Goal: Task Accomplishment & Management: Use online tool/utility

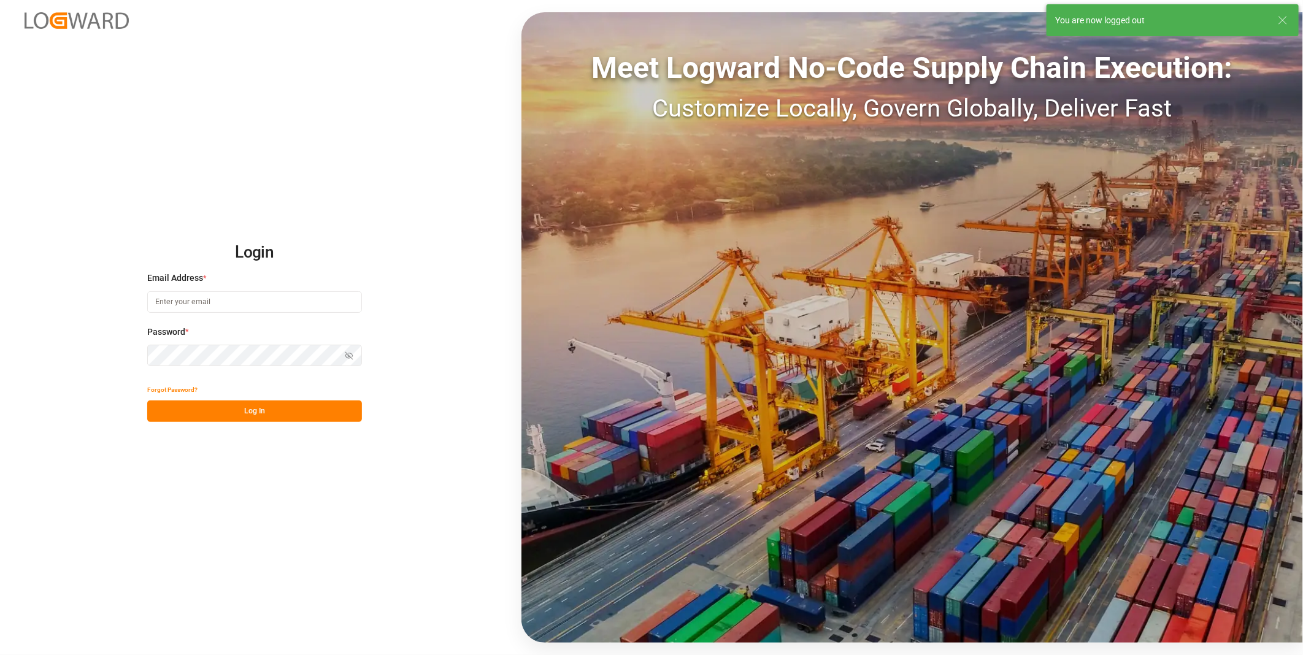
type input "florian.hausmann@rhenus.com"
click at [289, 411] on button "Log In" at bounding box center [254, 410] width 215 height 21
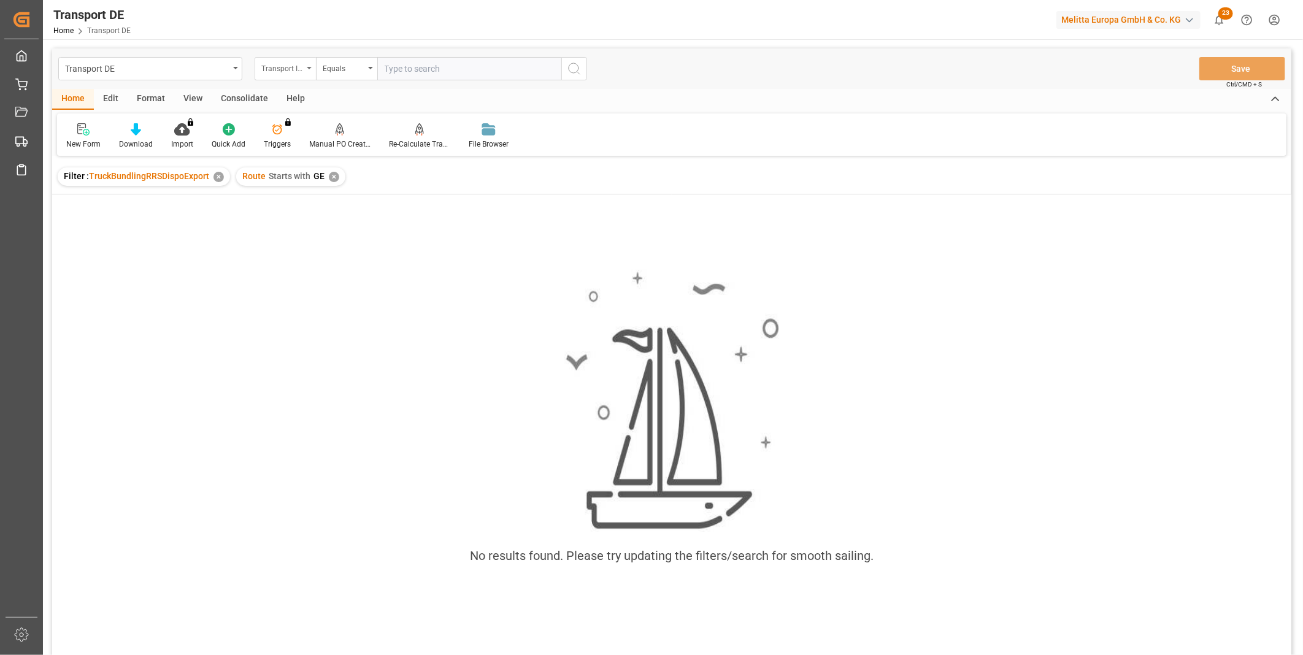
click at [286, 63] on div "Transport ID Logward" at bounding box center [282, 67] width 42 height 14
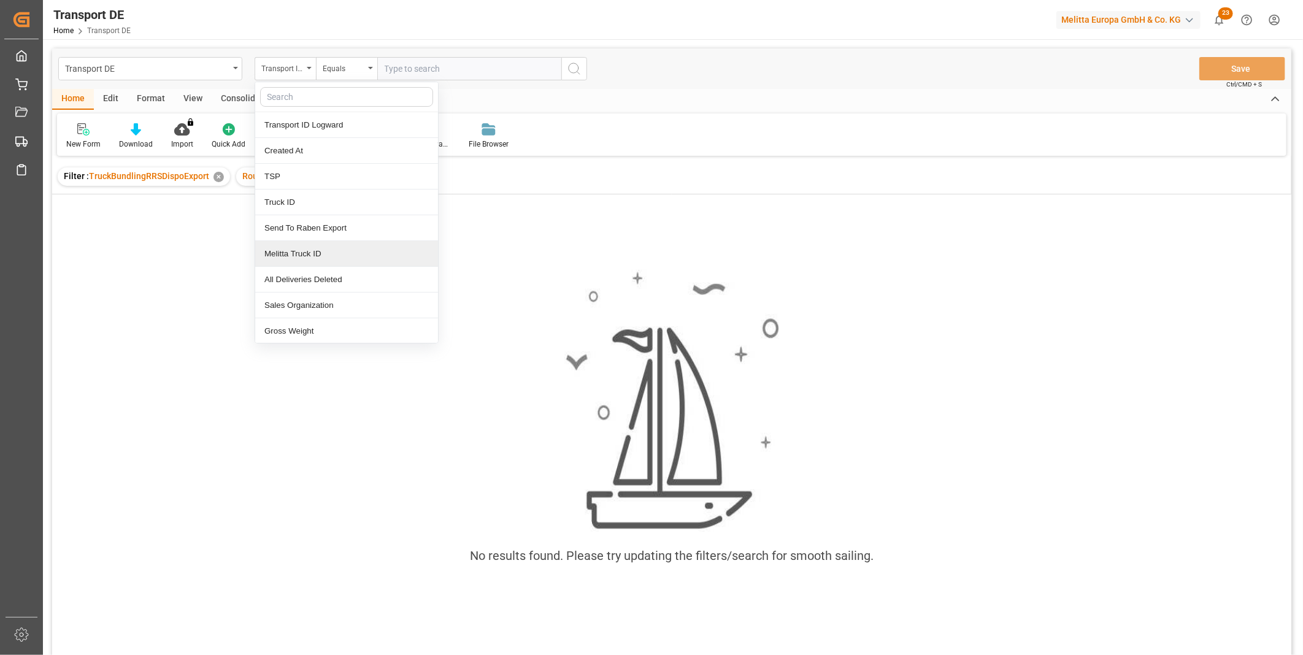
drag, startPoint x: 694, startPoint y: 253, endPoint x: 648, endPoint y: 239, distance: 48.1
click at [691, 252] on div "No results found. Please try updating the filters/search for smooth sailing." at bounding box center [671, 440] width 1239 height 493
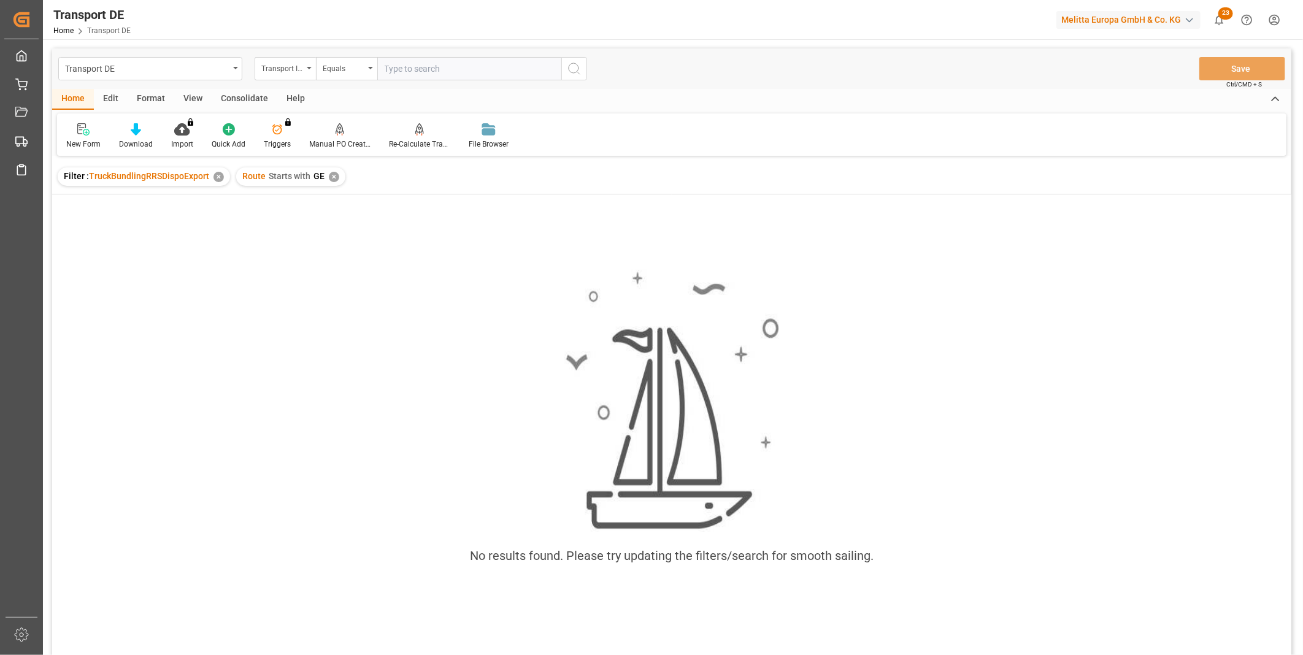
click at [332, 175] on div "✕" at bounding box center [334, 177] width 10 height 10
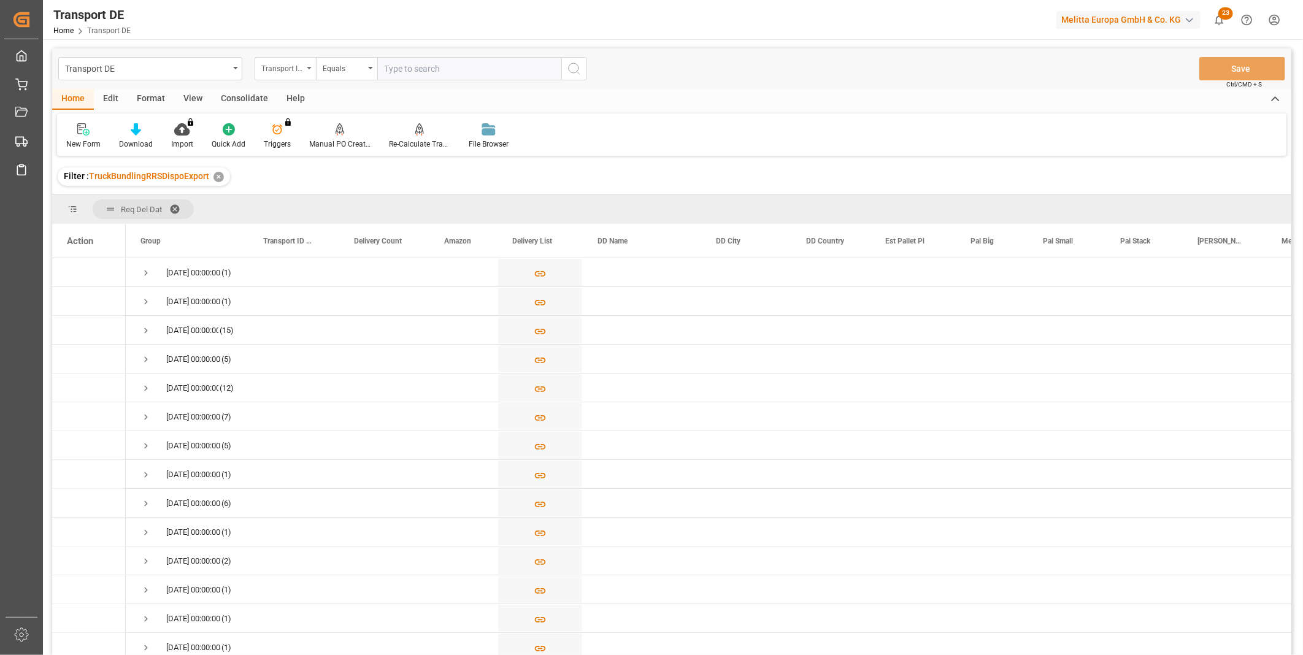
click at [309, 65] on div "Transport ID Logward" at bounding box center [284, 68] width 61 height 23
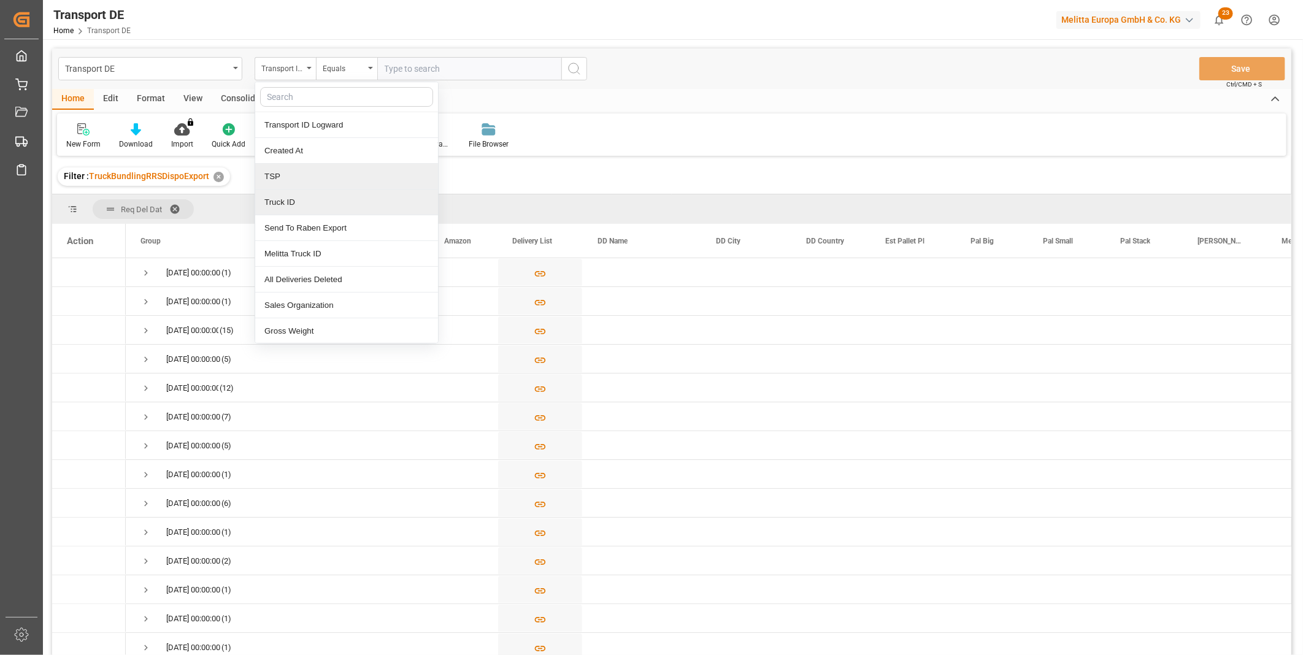
click at [297, 172] on div "TSP" at bounding box center [346, 177] width 183 height 26
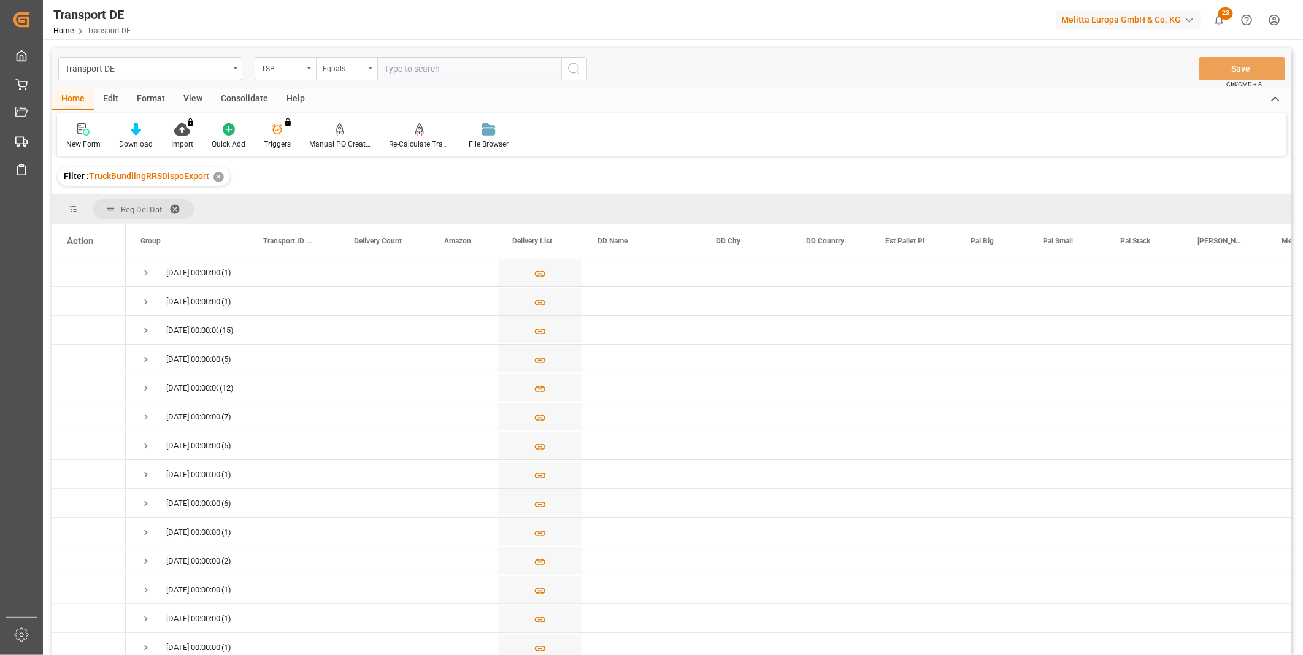
click at [356, 71] on div "Equals" at bounding box center [344, 67] width 42 height 14
click at [362, 201] on div "Starts with" at bounding box center [407, 202] width 183 height 26
click at [249, 96] on div "Consolidate" at bounding box center [245, 99] width 66 height 21
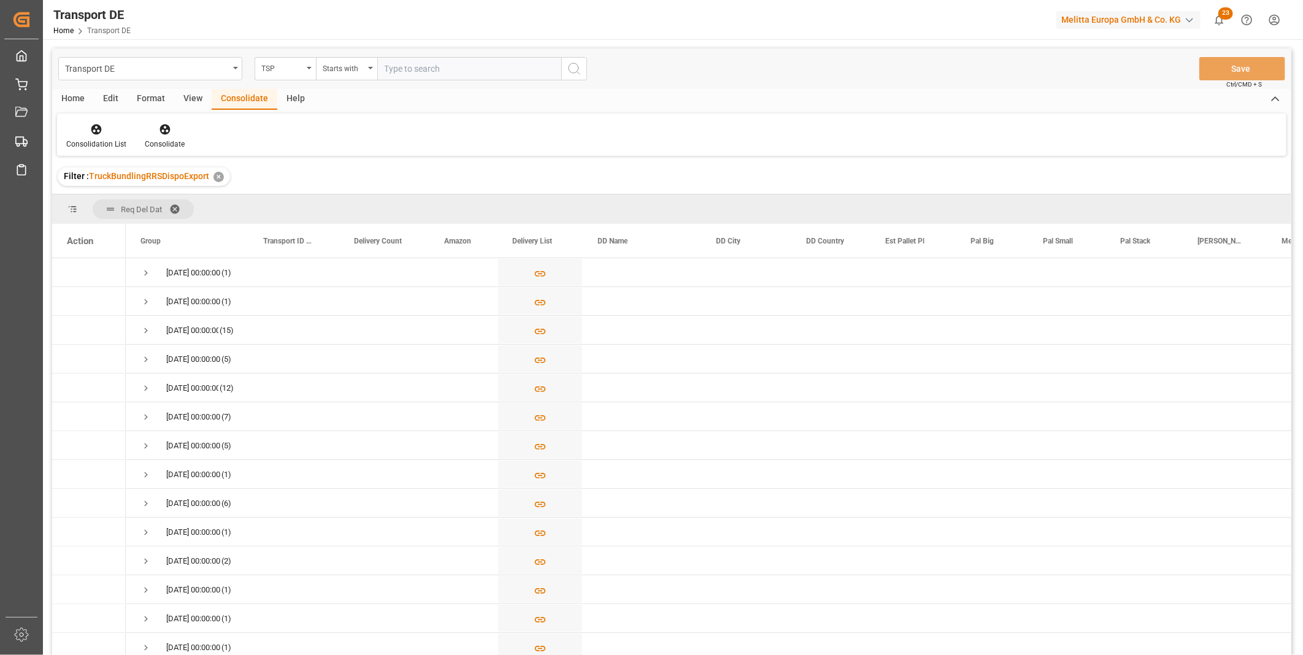
click at [470, 72] on input "text" at bounding box center [469, 68] width 184 height 23
type input "Van R"
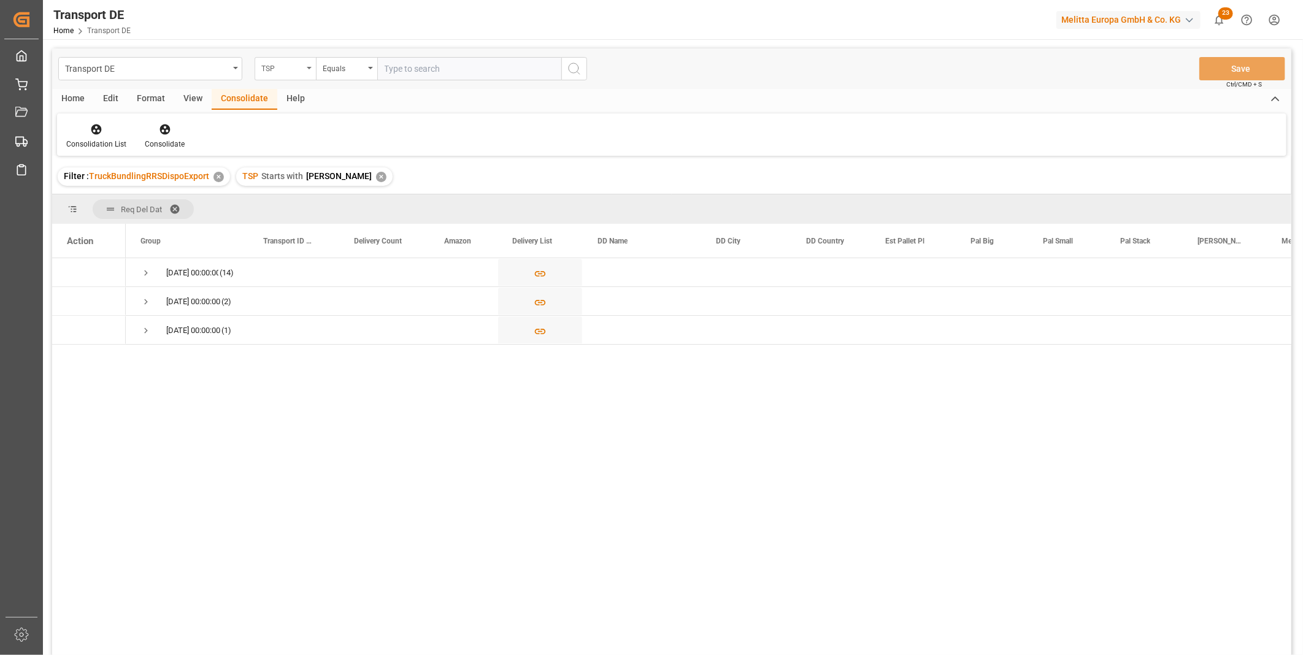
click at [289, 71] on div "TSP" at bounding box center [282, 67] width 42 height 14
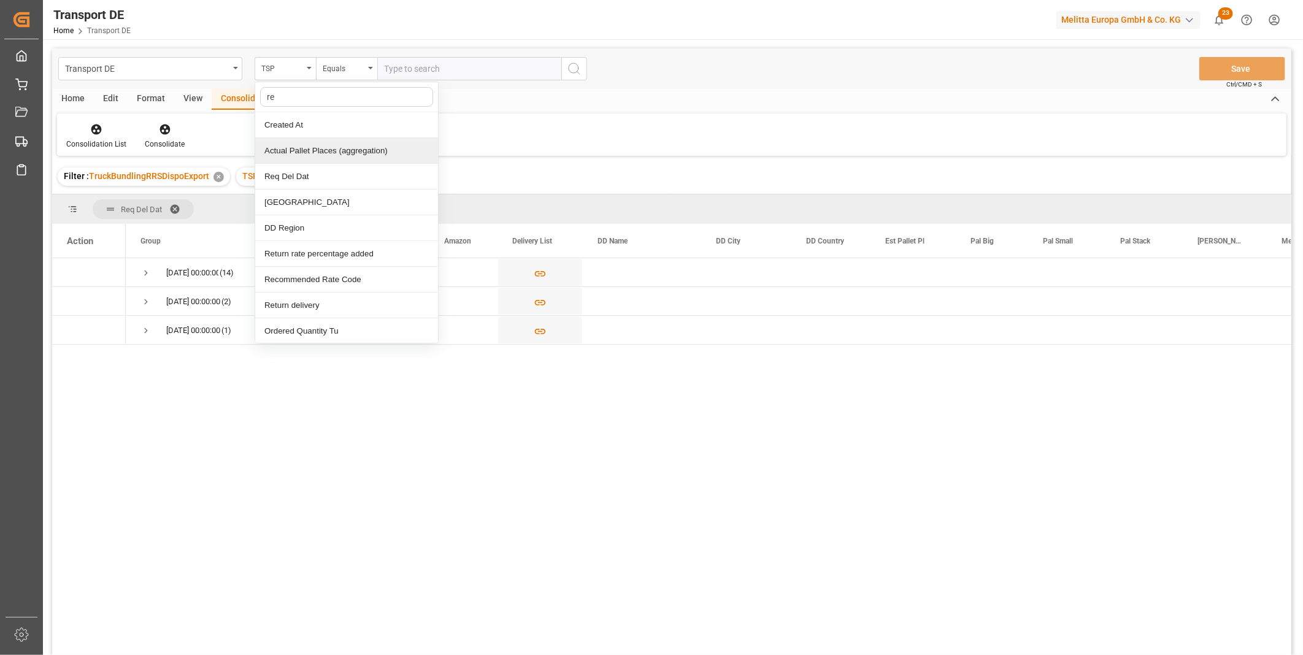
type input "req"
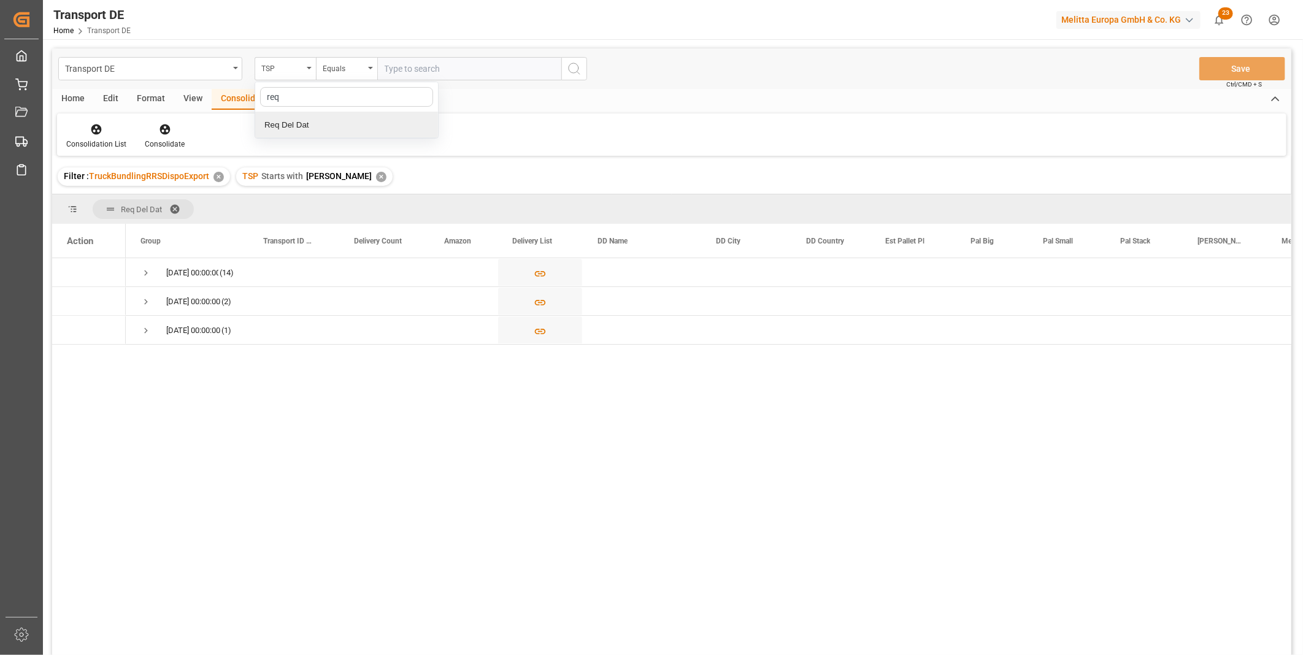
click at [309, 132] on div "Req Del Dat" at bounding box center [346, 125] width 183 height 26
click at [386, 68] on input "text" at bounding box center [469, 68] width 184 height 23
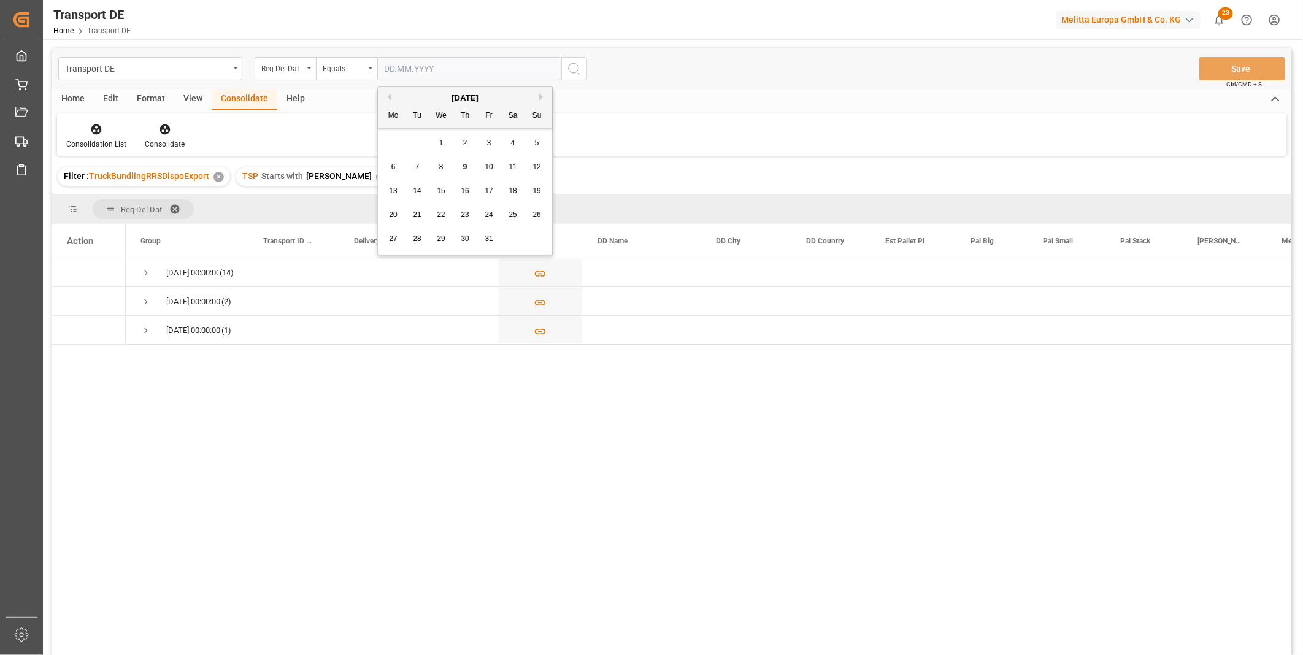
click at [395, 191] on span "13" at bounding box center [393, 190] width 8 height 9
type input "13.10.2025"
click at [578, 76] on button "search button" at bounding box center [574, 68] width 26 height 23
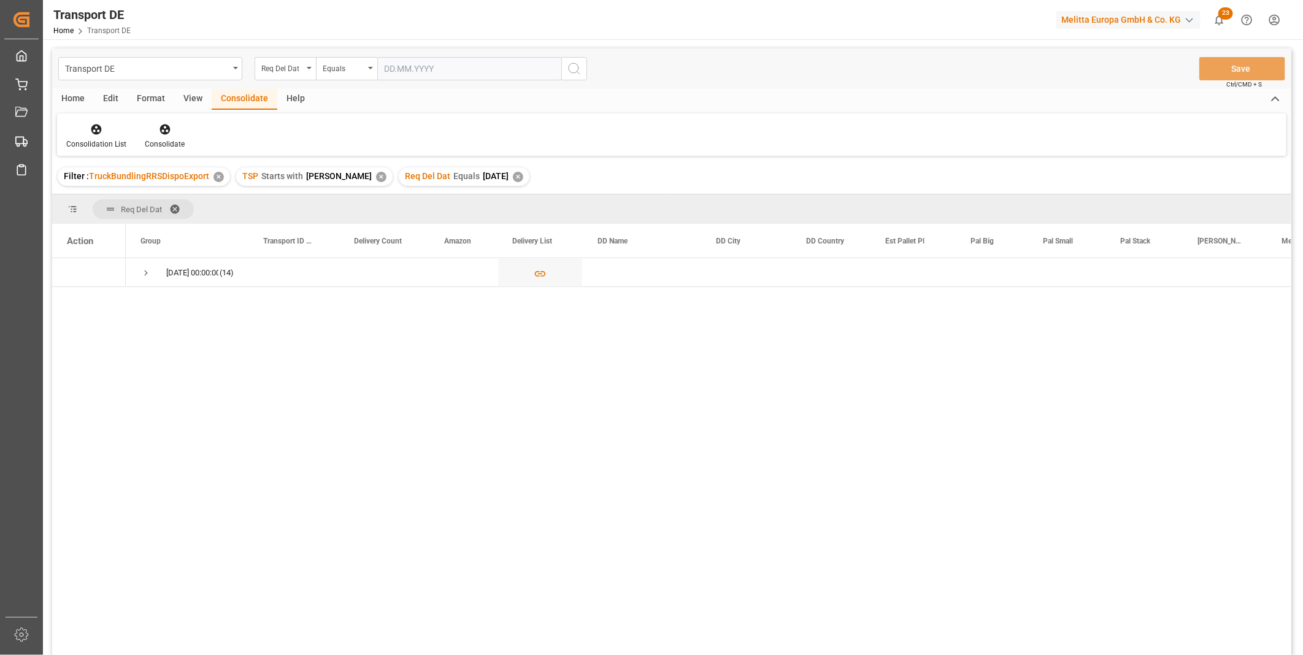
click at [62, 96] on div "Home" at bounding box center [73, 99] width 42 height 21
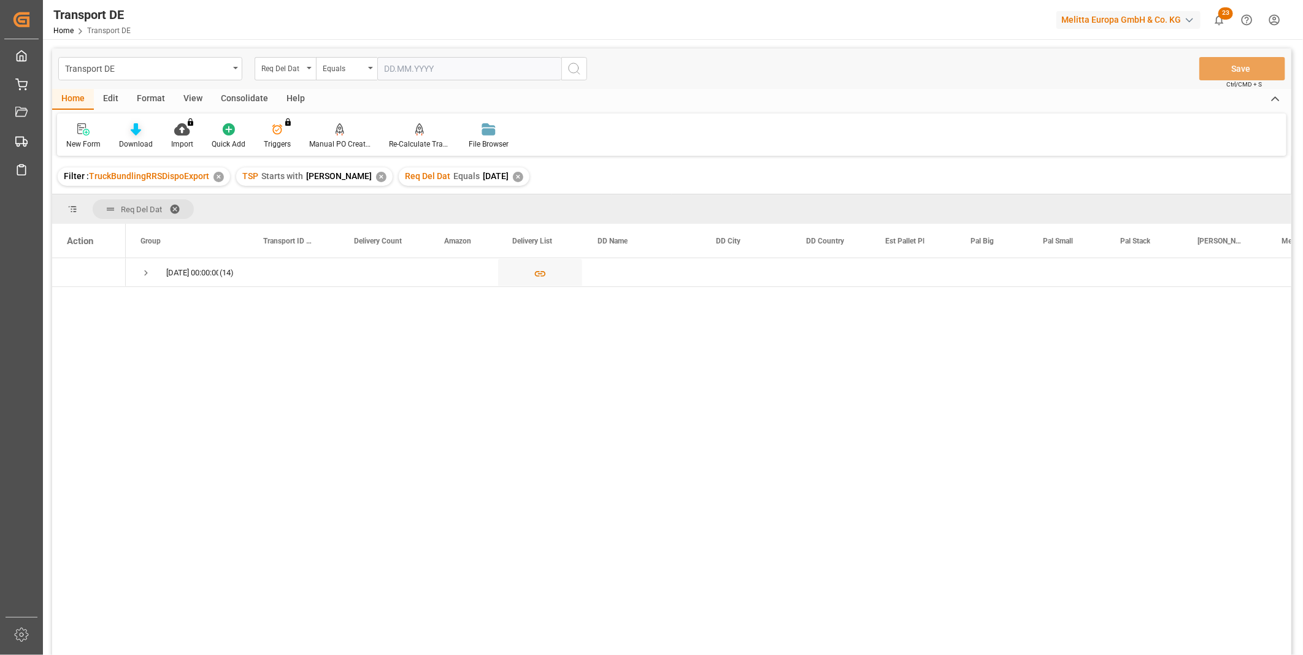
click at [140, 145] on div "Download" at bounding box center [136, 144] width 34 height 11
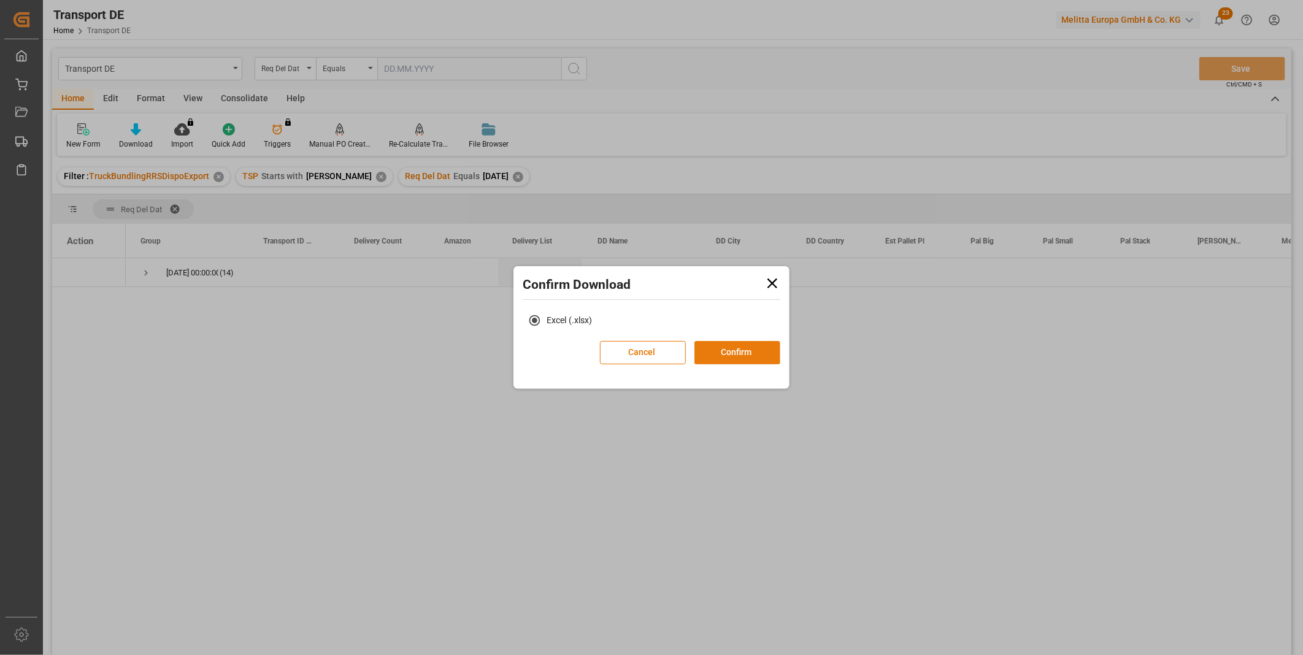
click at [714, 353] on button "Confirm" at bounding box center [737, 352] width 86 height 23
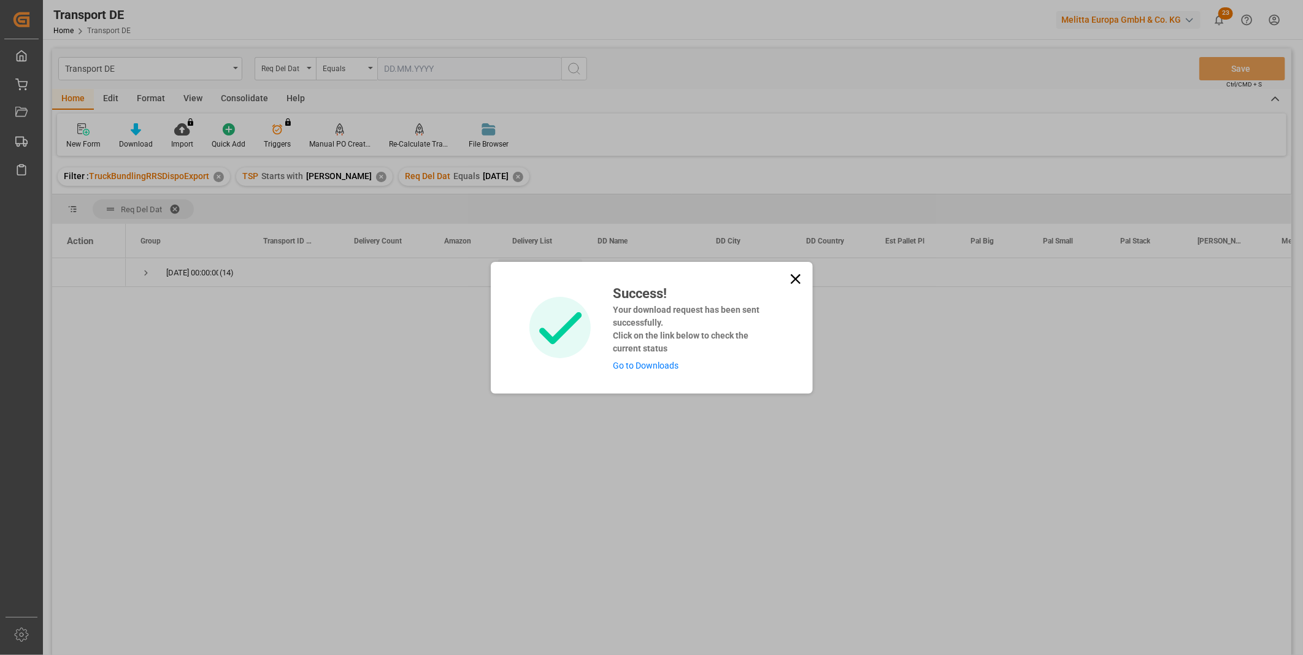
drag, startPoint x: 805, startPoint y: 285, endPoint x: 798, endPoint y: 286, distance: 6.9
click at [798, 286] on div "Success! Your download request has been sent successfully. Click on the link be…" at bounding box center [652, 327] width 316 height 89
click at [798, 286] on icon at bounding box center [795, 278] width 17 height 17
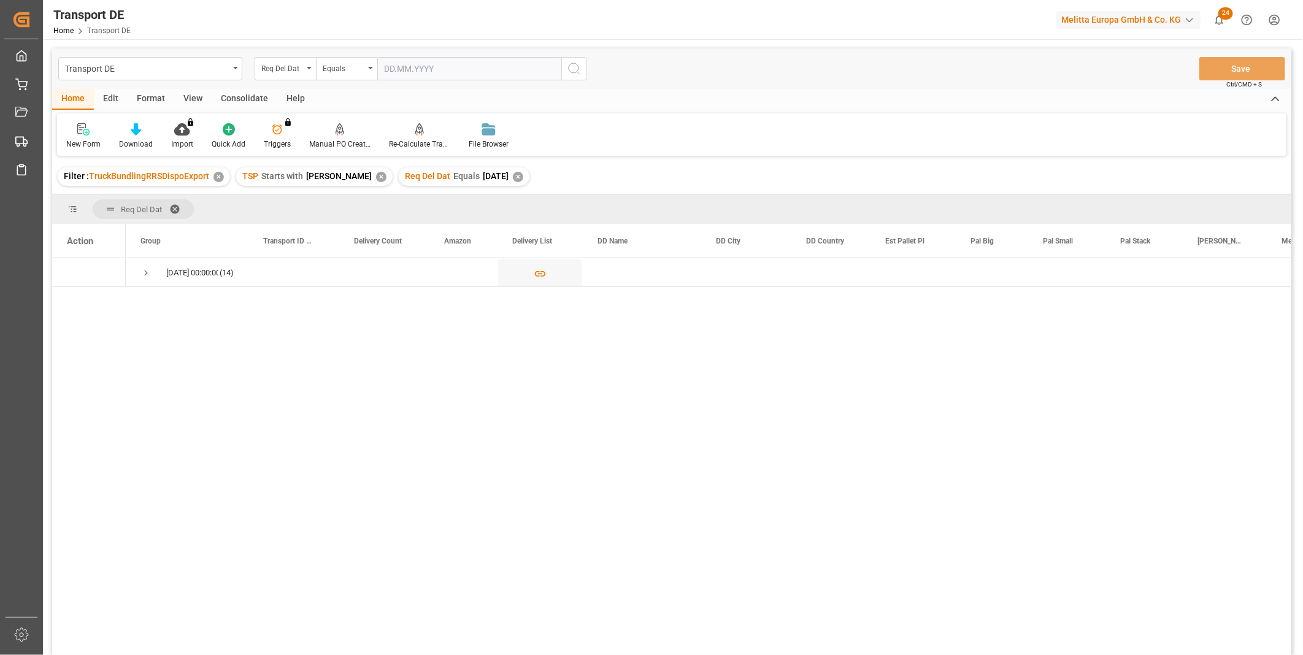
click at [249, 93] on div "Consolidate" at bounding box center [245, 99] width 66 height 21
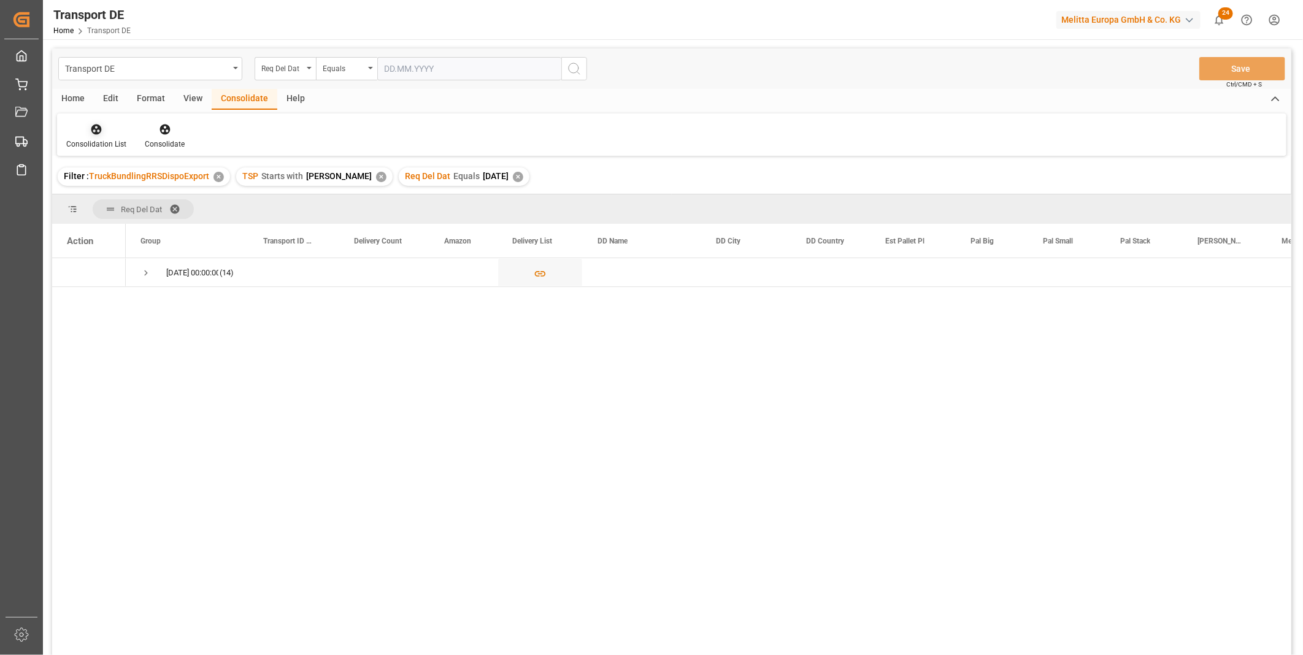
click at [83, 134] on div at bounding box center [96, 129] width 60 height 13
click at [143, 224] on div "Transport DE Req Del Dat Equals Save Ctrl/CMD + S Home Edit Format View Consoli…" at bounding box center [671, 367] width 1239 height 639
click at [148, 275] on span "Press SPACE to select this row." at bounding box center [145, 272] width 11 height 11
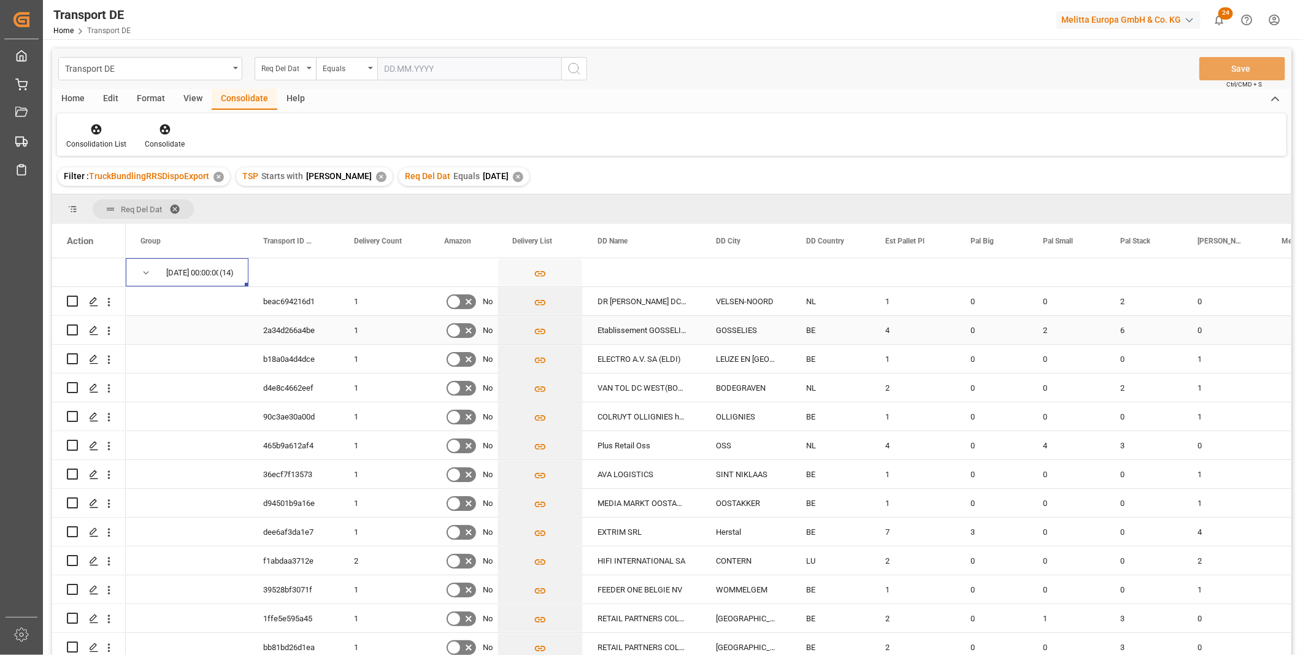
click at [71, 326] on input "Press Space to toggle row selection (unchecked)" at bounding box center [72, 329] width 11 height 11
checkbox input "true"
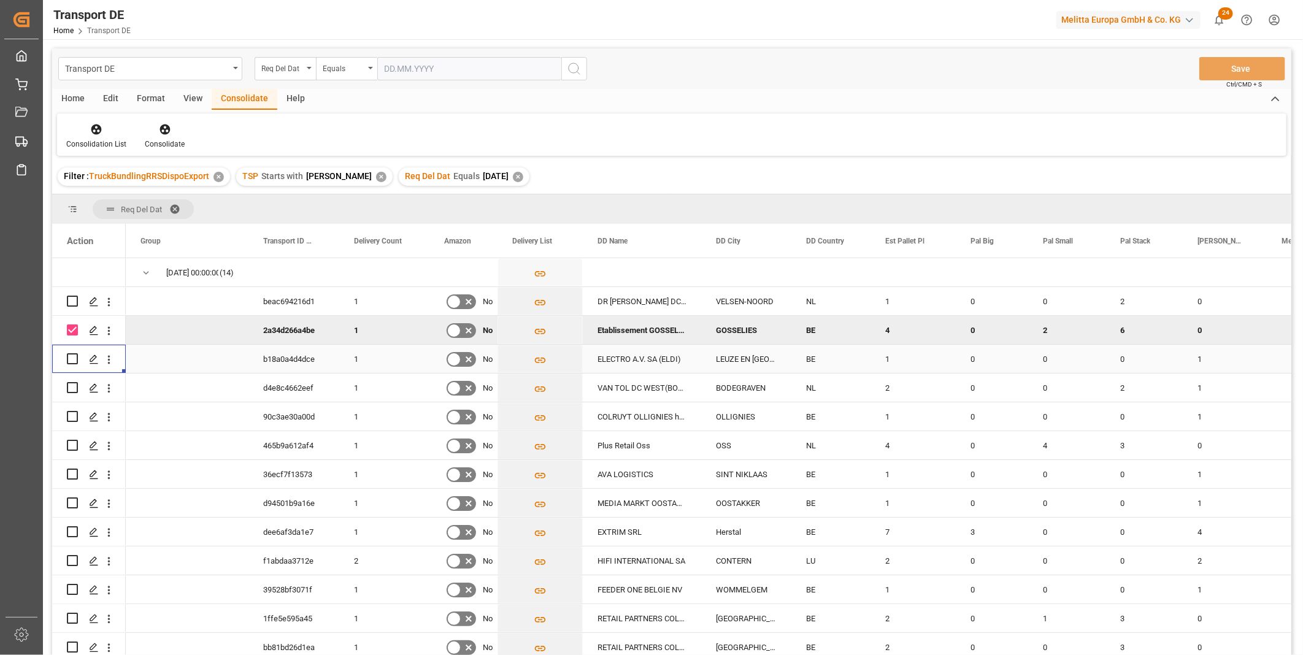
click at [72, 356] on input "Press Space to toggle row selection (unchecked)" at bounding box center [72, 358] width 11 height 11
checkbox input "true"
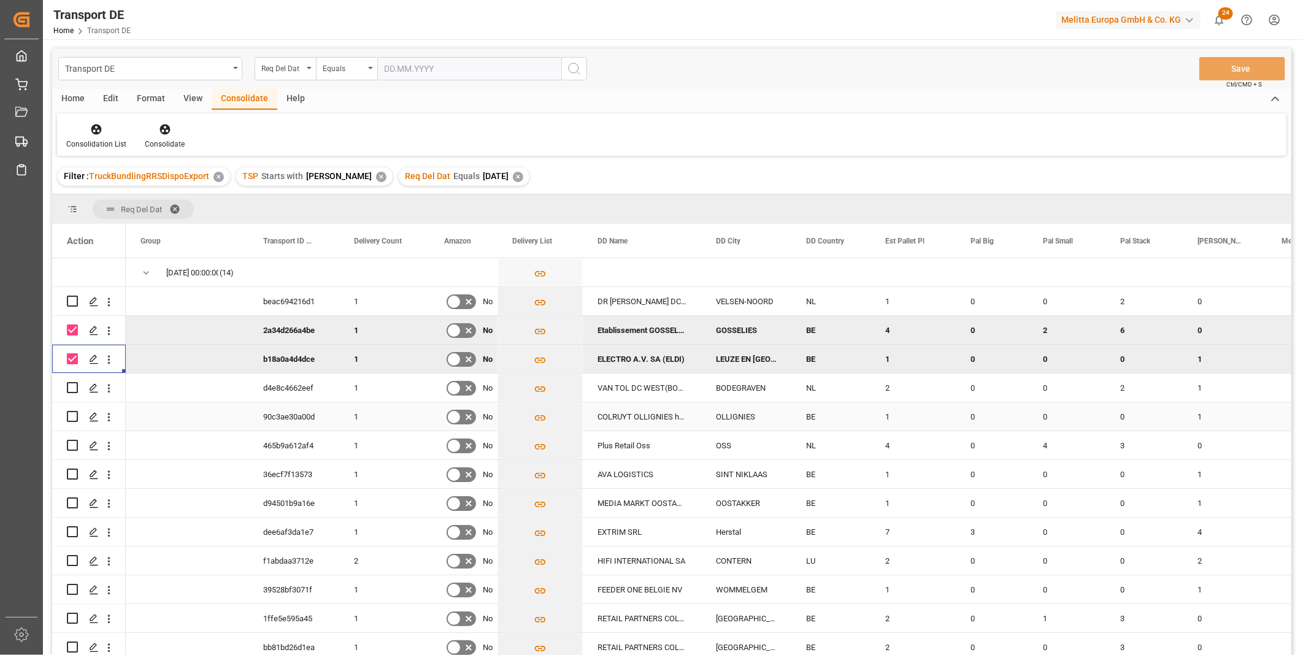
click at [74, 419] on input "Press Space to toggle row selection (unchecked)" at bounding box center [72, 416] width 11 height 11
checkbox input "true"
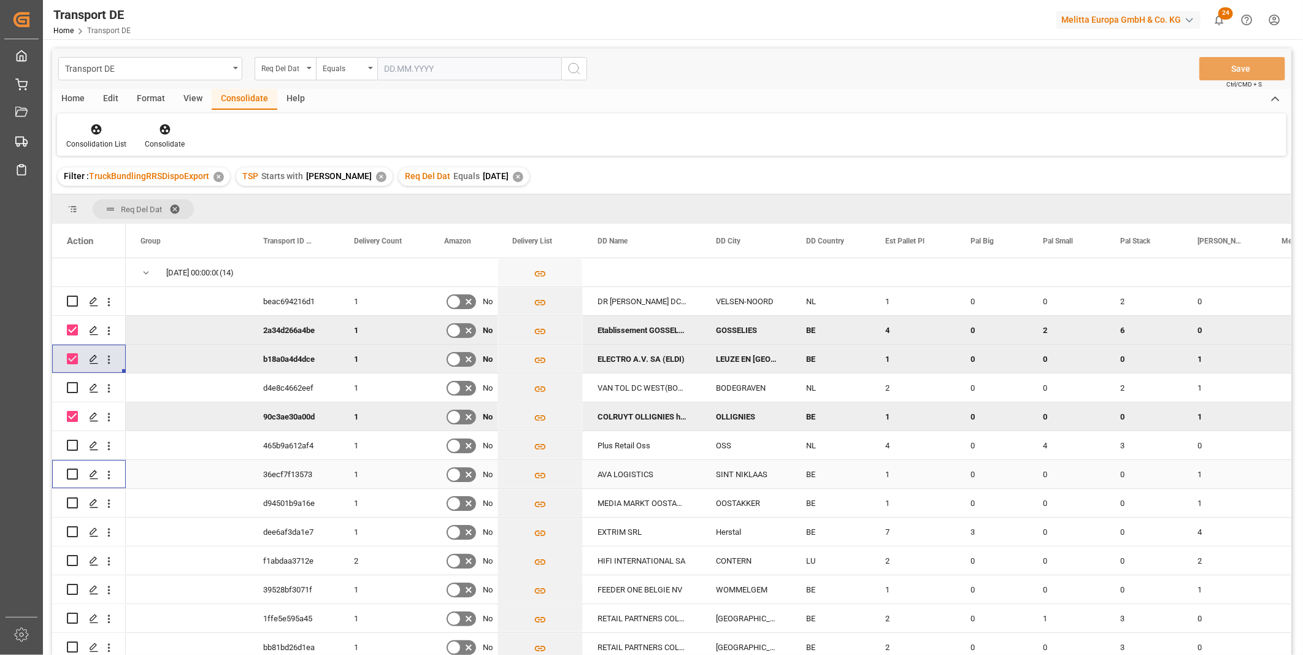
click at [72, 477] on input "Press Space to toggle row selection (unchecked)" at bounding box center [72, 474] width 11 height 11
checkbox input "true"
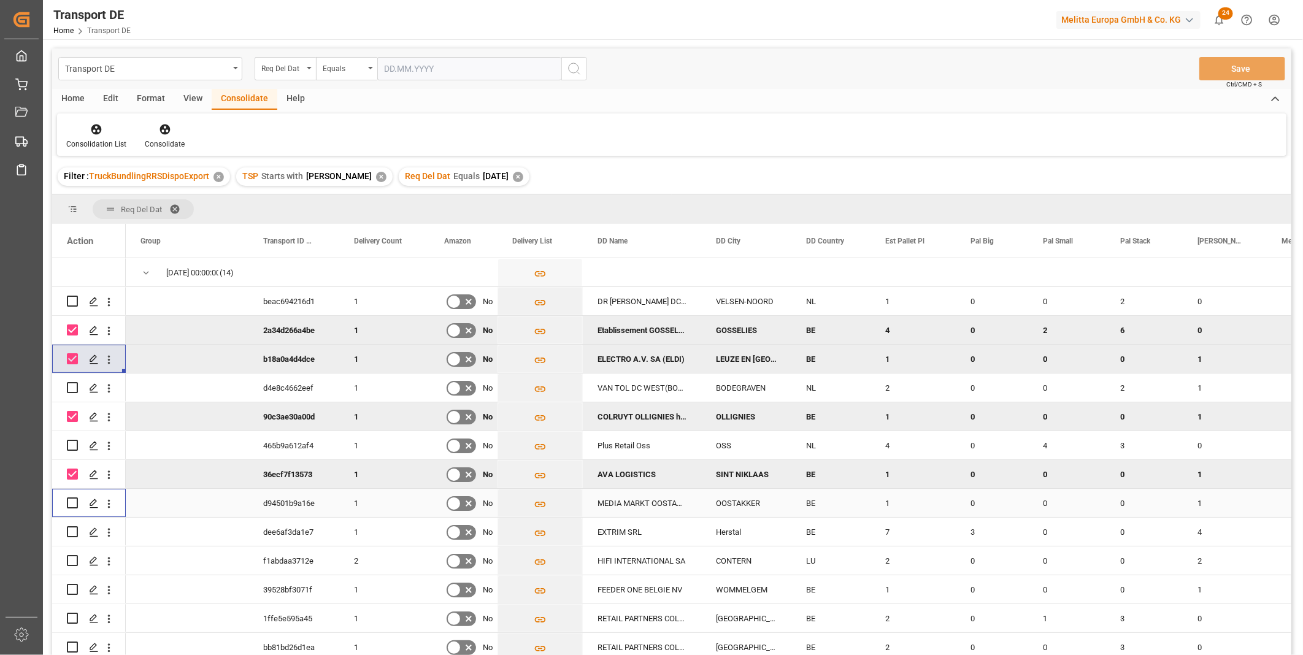
click at [72, 502] on input "Press Space to toggle row selection (unchecked)" at bounding box center [72, 502] width 11 height 11
checkbox input "true"
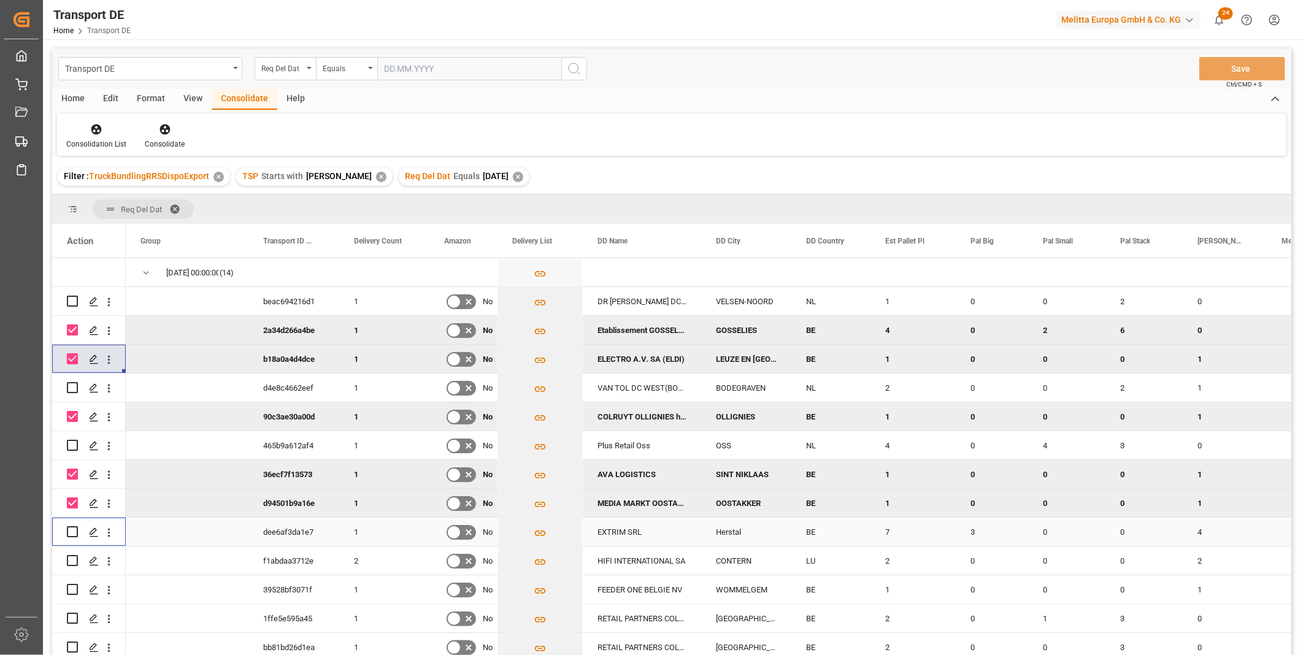
click at [71, 534] on input "Press Space to toggle row selection (unchecked)" at bounding box center [72, 531] width 11 height 11
checkbox input "true"
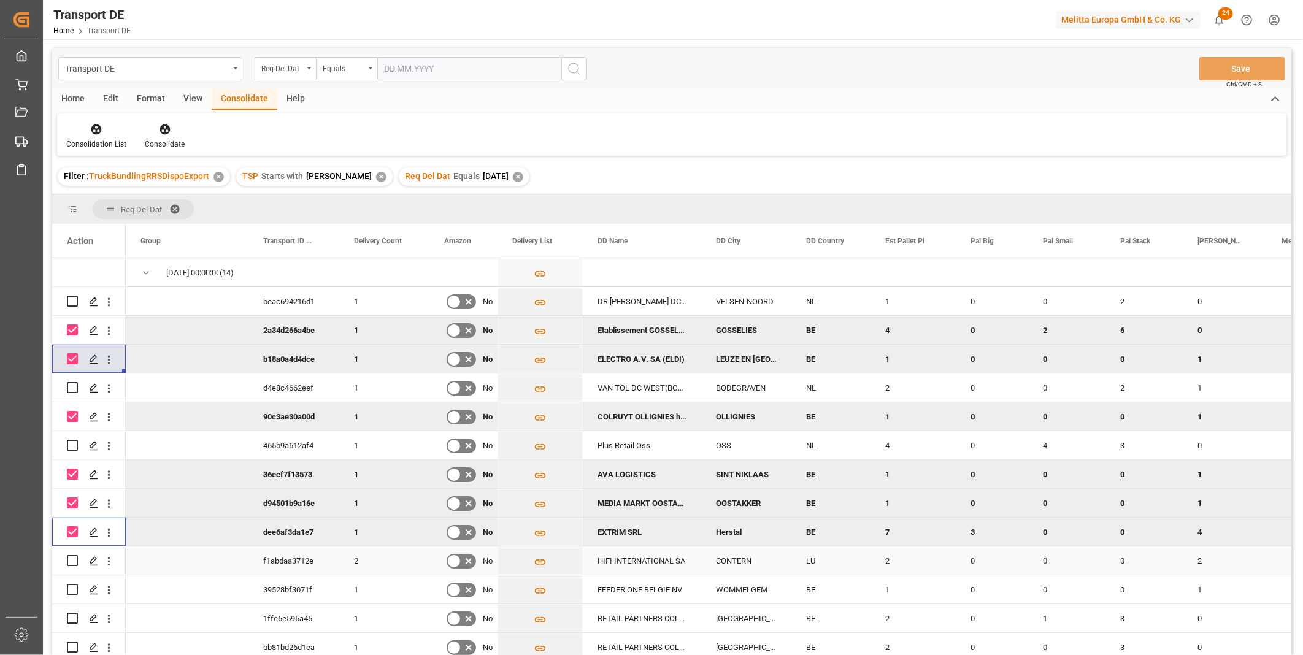
scroll to position [35, 0]
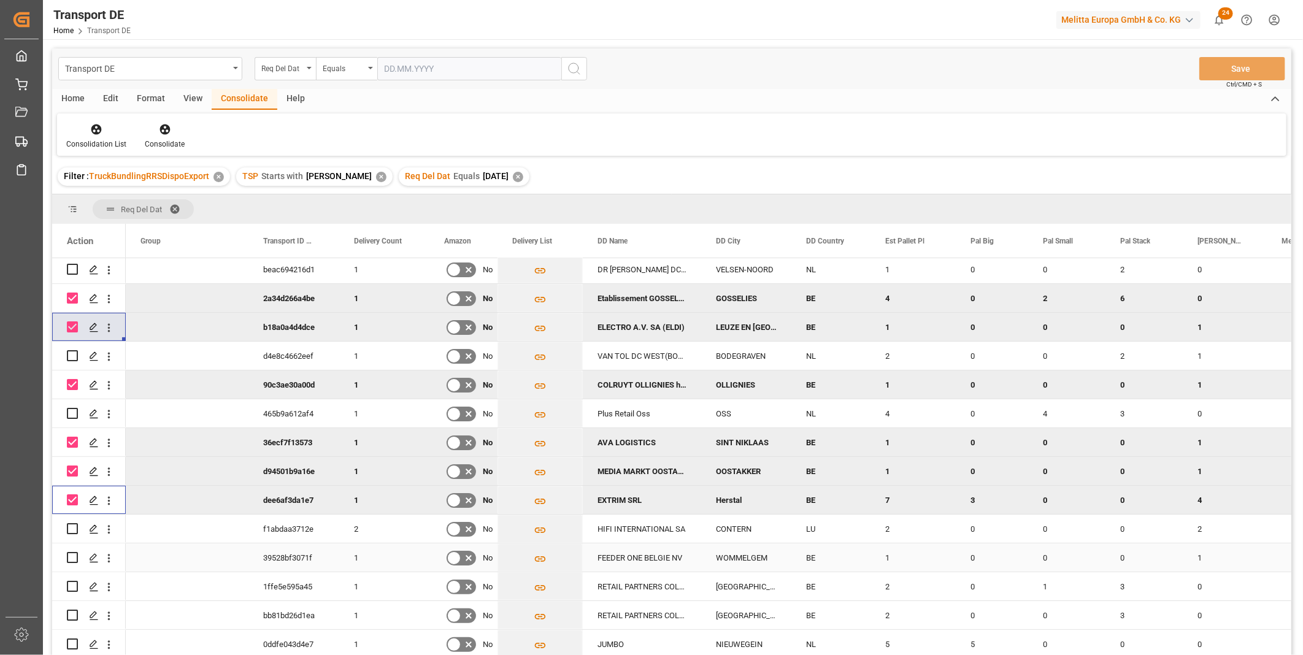
click at [69, 560] on div "Press SPACE to select this row." at bounding box center [72, 557] width 11 height 28
click at [71, 555] on input "Press Space to toggle row selection (unchecked)" at bounding box center [72, 557] width 11 height 11
checkbox input "true"
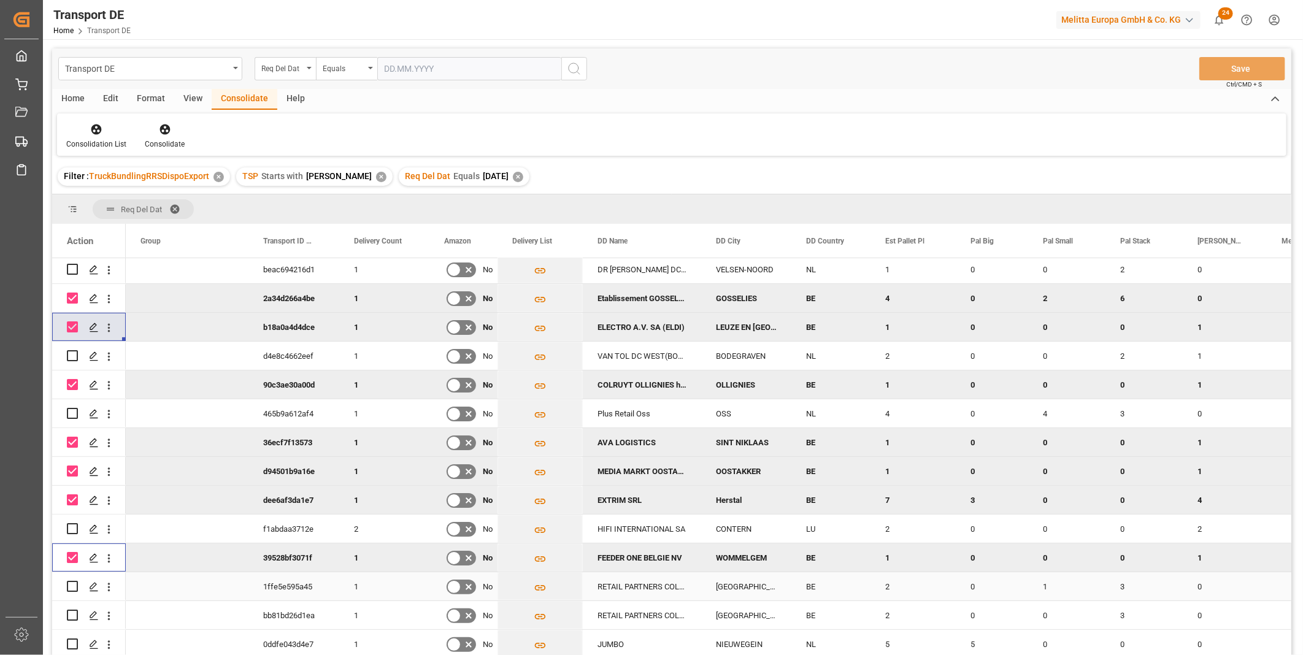
click at [71, 584] on input "Press Space to toggle row selection (unchecked)" at bounding box center [72, 586] width 11 height 11
checkbox input "true"
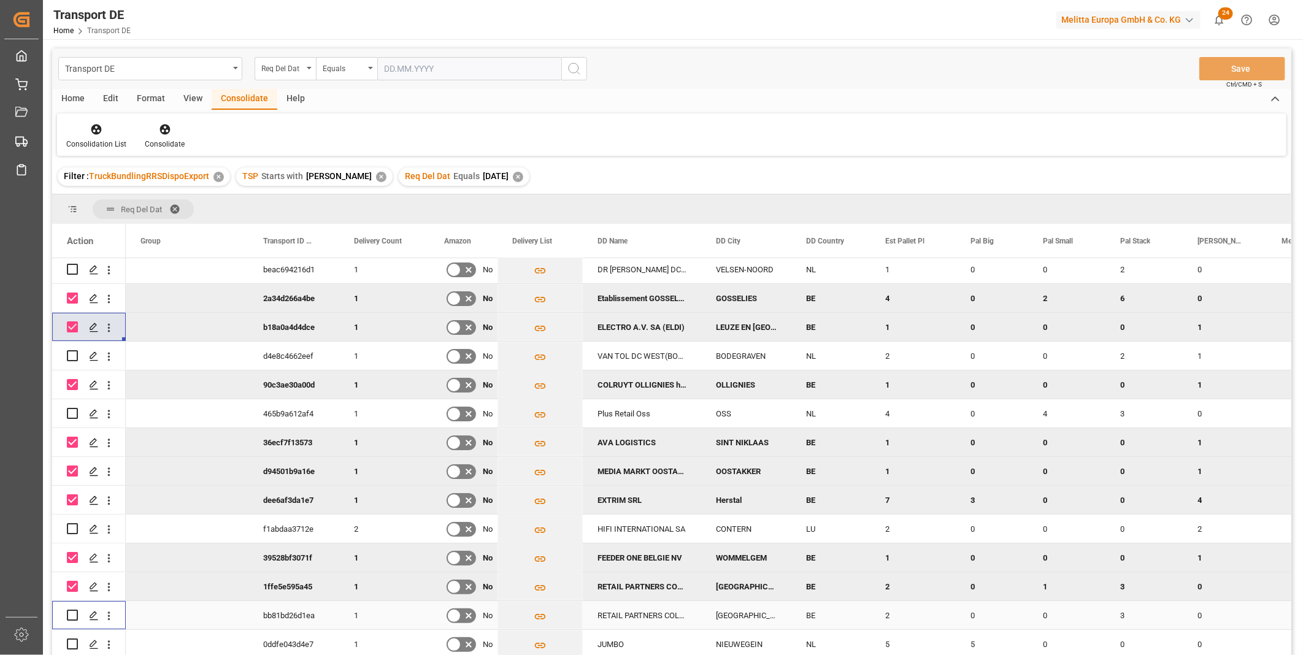
click at [71, 612] on input "Press Space to toggle row selection (unchecked)" at bounding box center [72, 615] width 11 height 11
checkbox input "true"
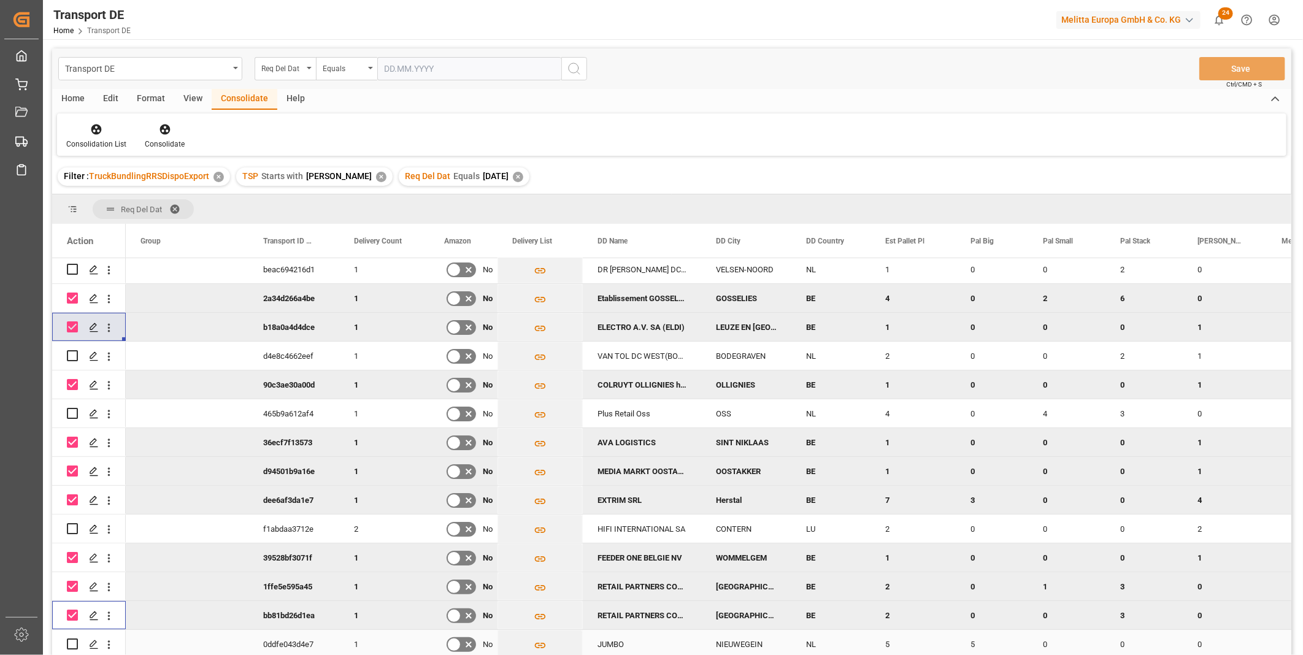
click at [69, 641] on input "Press Space to toggle row selection (unchecked)" at bounding box center [72, 643] width 11 height 11
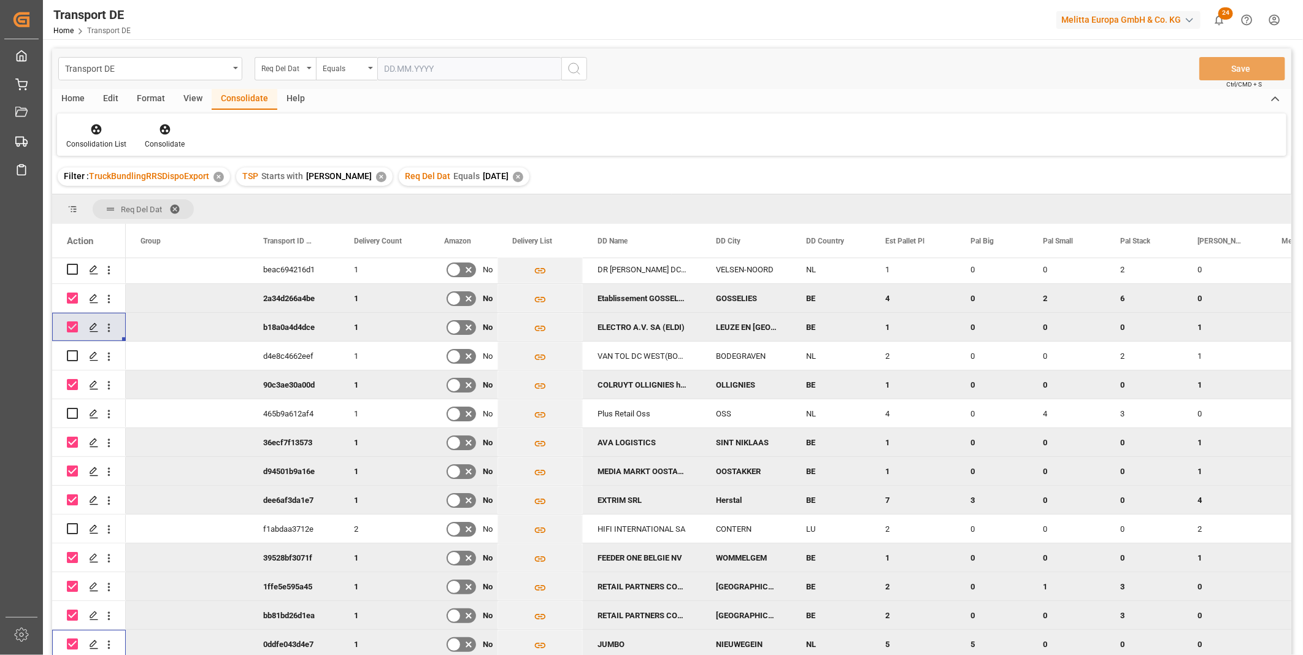
click at [70, 640] on input "Press Space to toggle row selection (checked)" at bounding box center [72, 643] width 11 height 11
checkbox input "false"
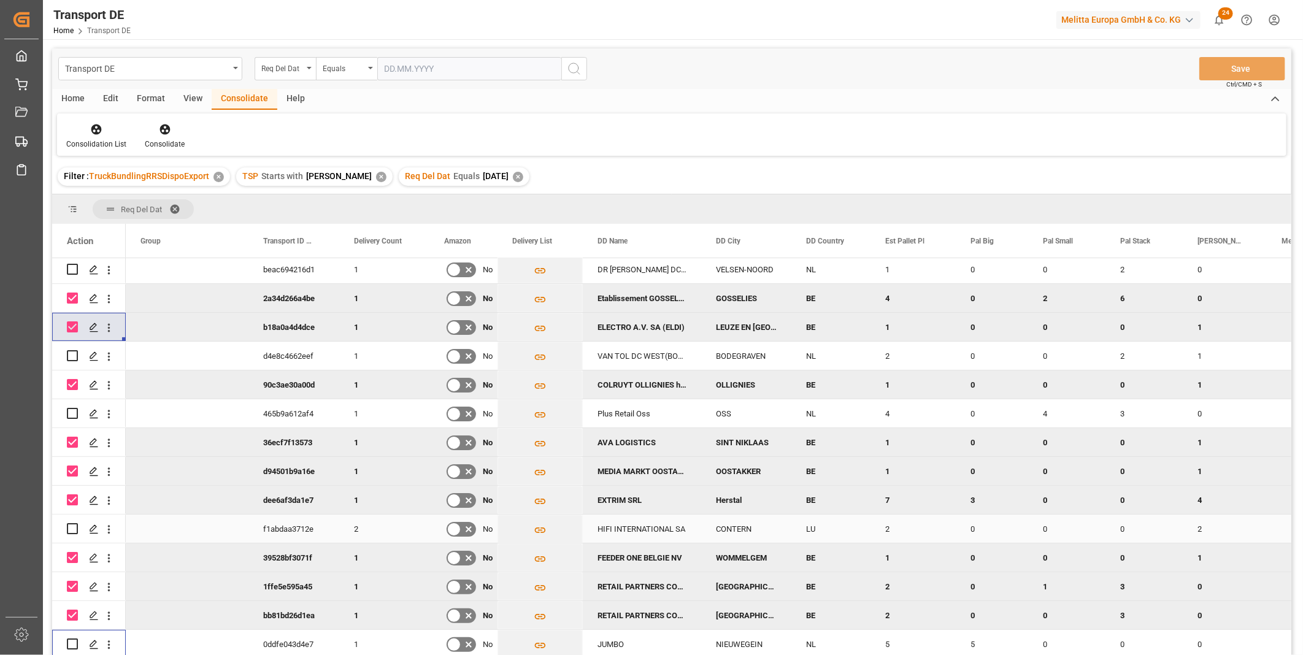
scroll to position [0, 0]
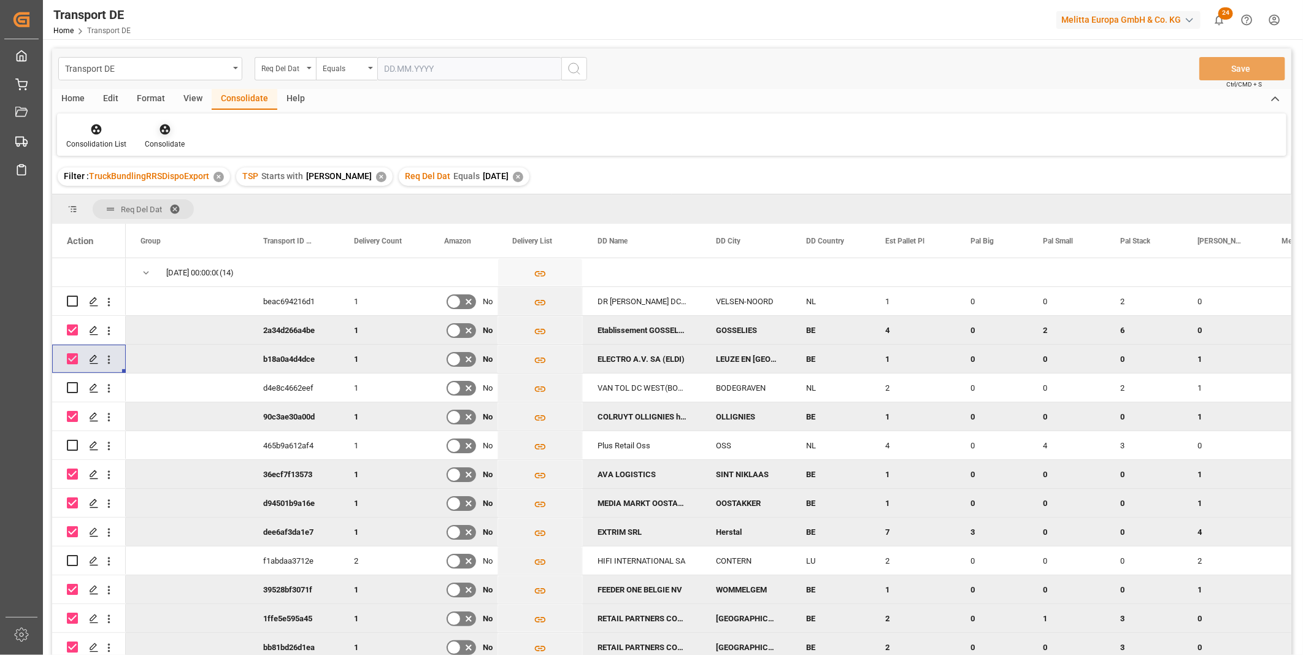
click at [159, 127] on icon at bounding box center [165, 129] width 12 height 12
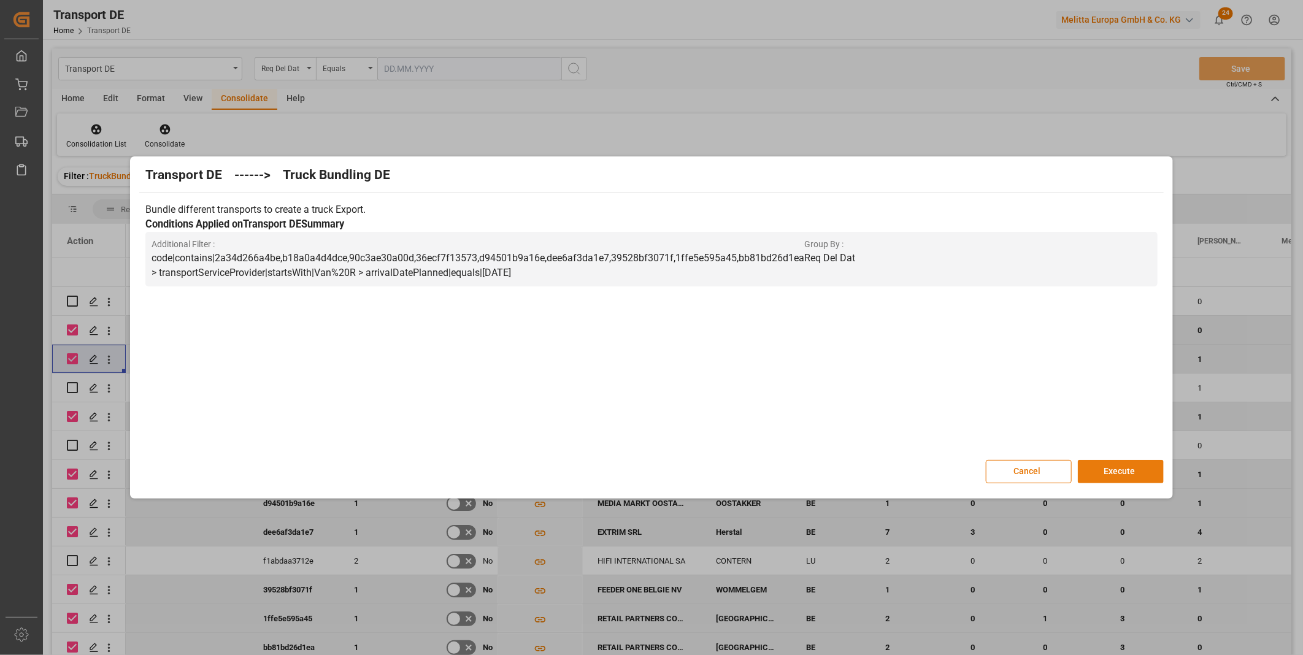
click at [1093, 464] on button "Execute" at bounding box center [1120, 471] width 86 height 23
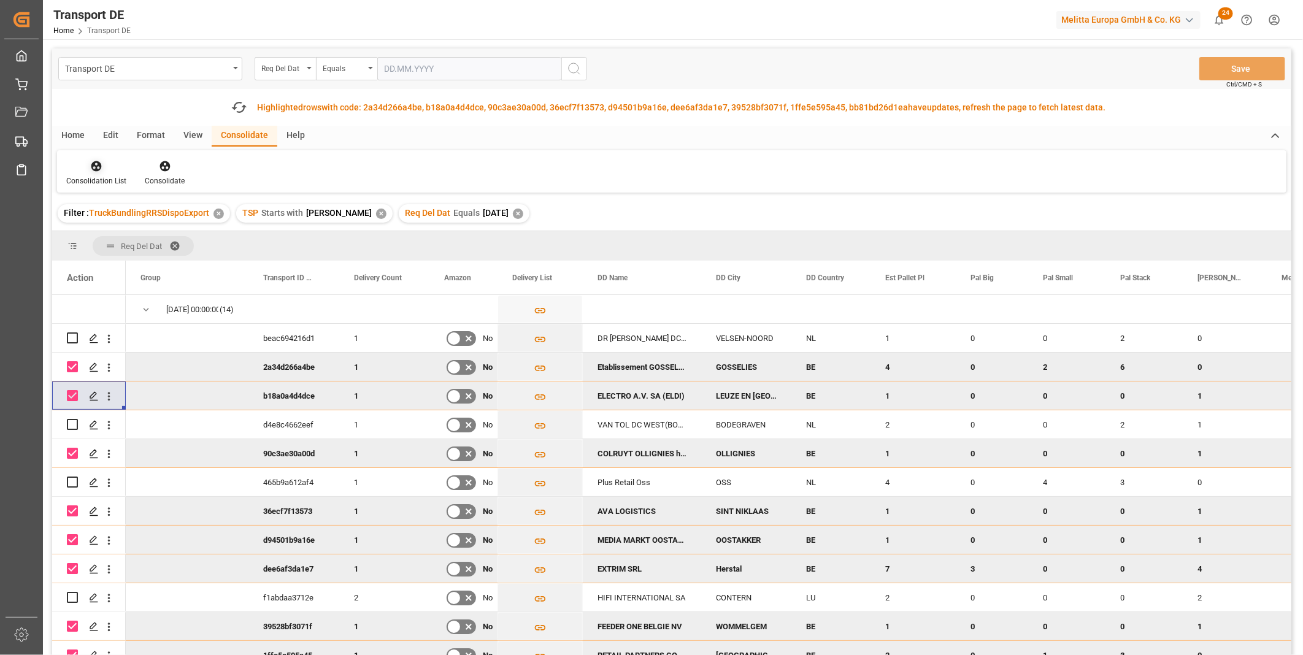
click at [72, 177] on div "Consolidation List" at bounding box center [96, 180] width 60 height 11
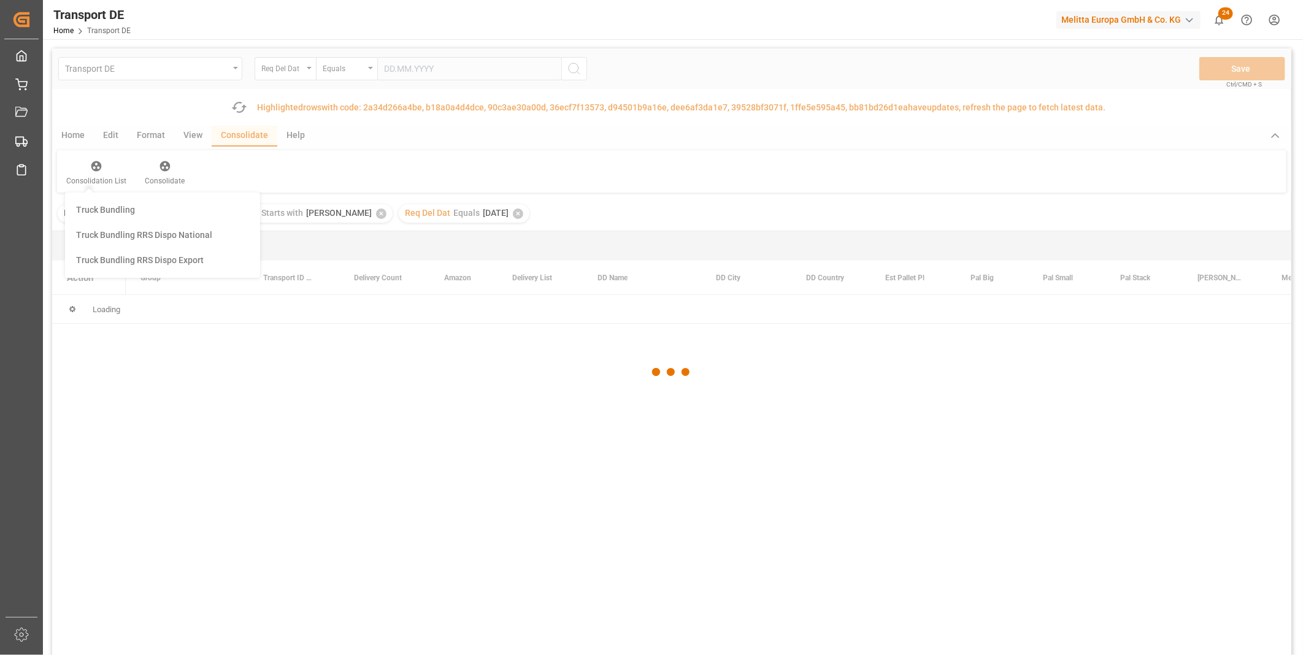
click at [155, 255] on div "Transport DE Req Del Dat Equals Save Ctrl/CMD + S Fetch latest updates Highligh…" at bounding box center [671, 386] width 1239 height 676
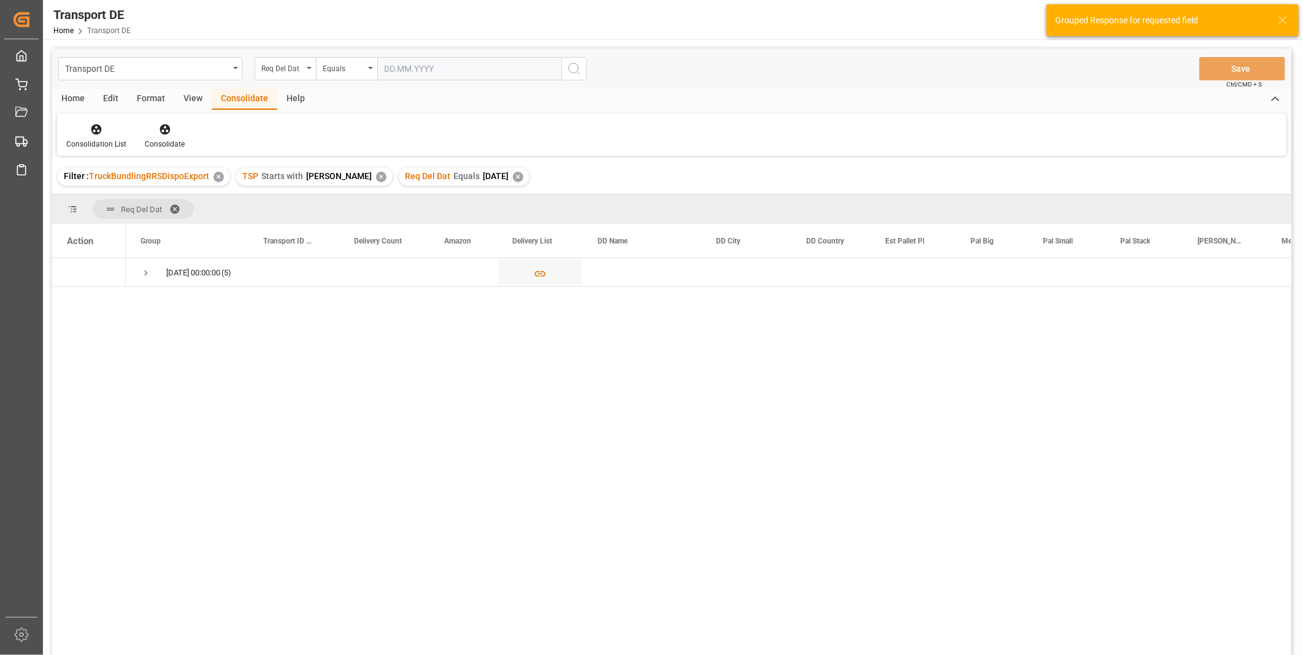
drag, startPoint x: 155, startPoint y: 255, endPoint x: 137, endPoint y: 272, distance: 24.3
click at [137, 272] on div "13.10.2025 00:00:00 (5)" at bounding box center [187, 272] width 123 height 28
click at [144, 270] on span "Press SPACE to select this row." at bounding box center [145, 272] width 11 height 11
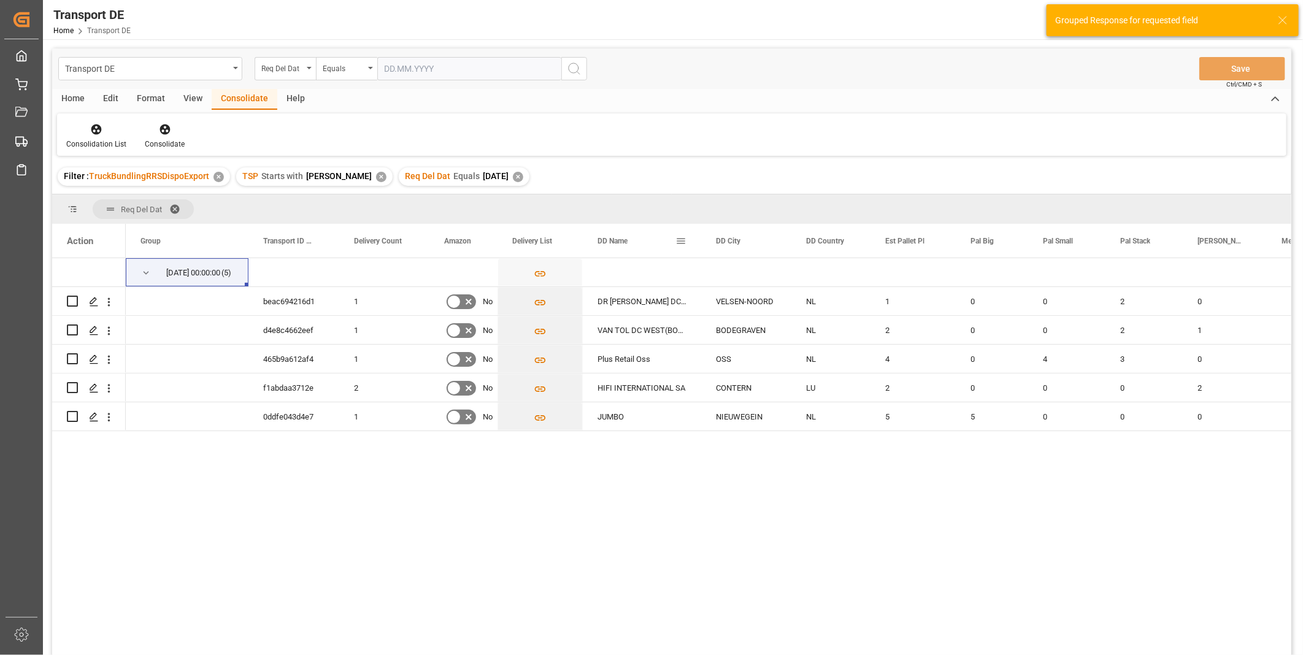
click at [620, 231] on div "DD Name" at bounding box center [636, 241] width 78 height 34
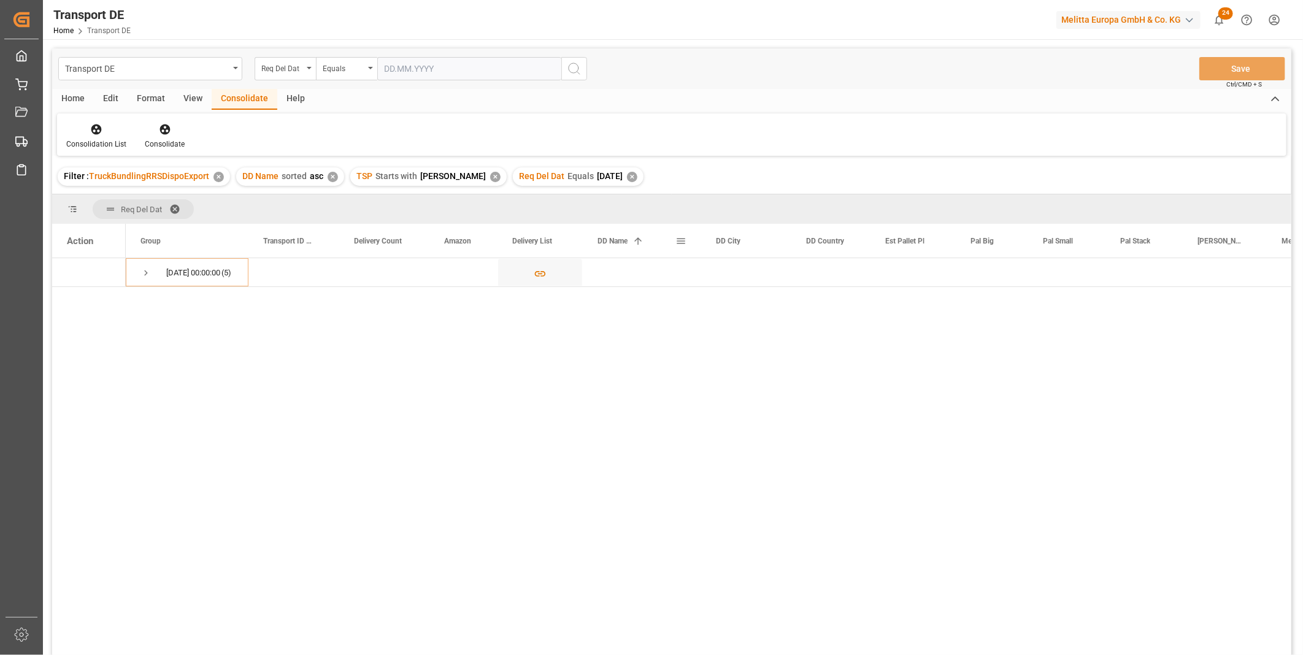
click at [616, 226] on div "DD Name 1" at bounding box center [636, 241] width 78 height 34
click at [144, 275] on span "Press SPACE to select this row." at bounding box center [145, 272] width 11 height 11
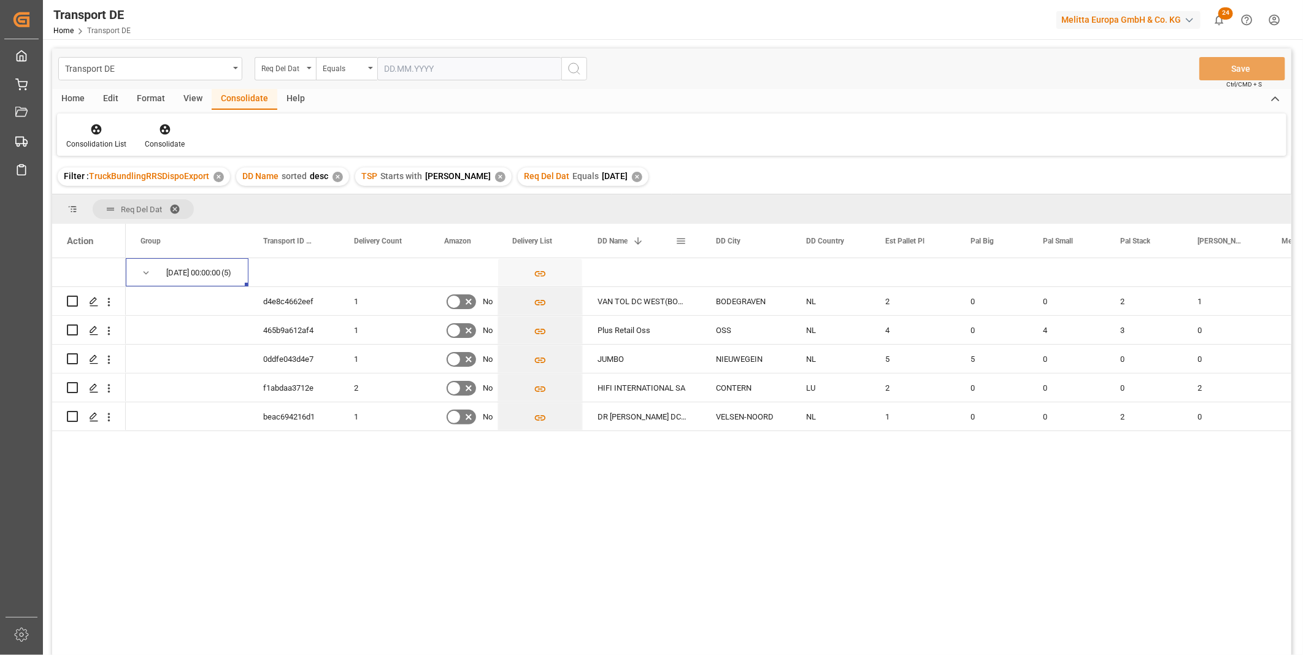
click at [610, 243] on span "DD Name" at bounding box center [612, 241] width 30 height 9
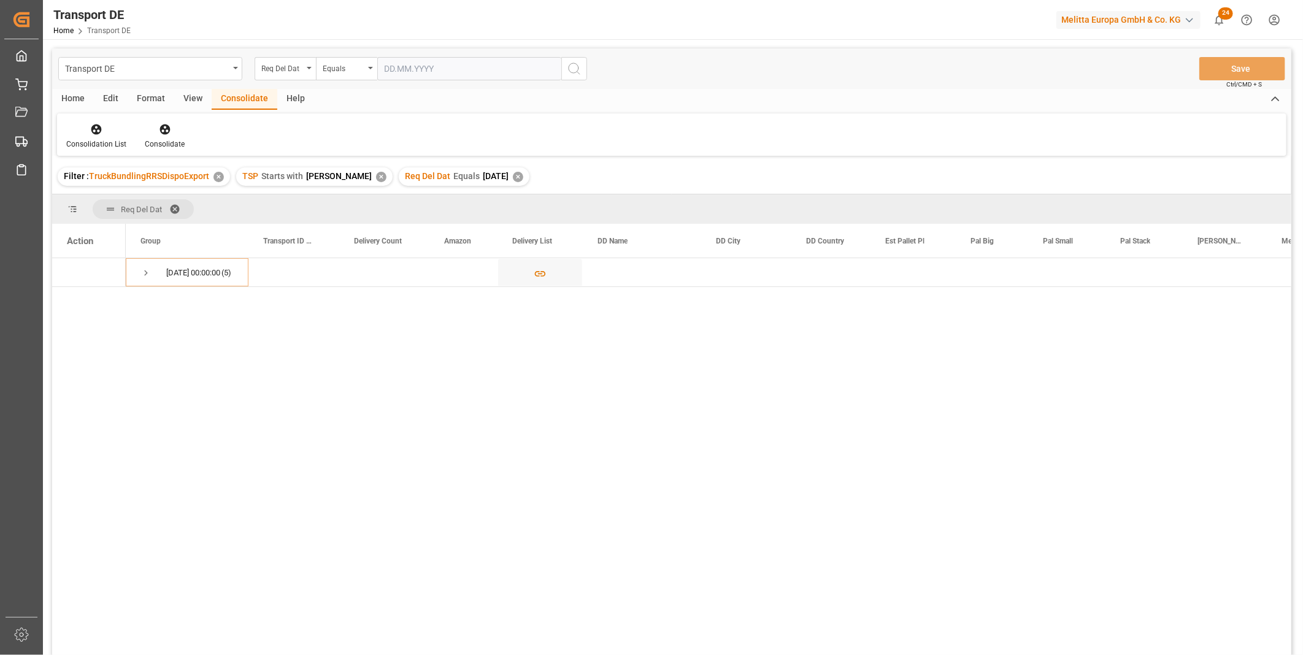
click at [718, 170] on div "Filter : TruckBundlingRRSDispoExport ✕ TSP Starts with Van R ✕ Req Del Dat Equa…" at bounding box center [671, 176] width 1239 height 34
click at [147, 273] on span "Press SPACE to select this row." at bounding box center [145, 272] width 11 height 11
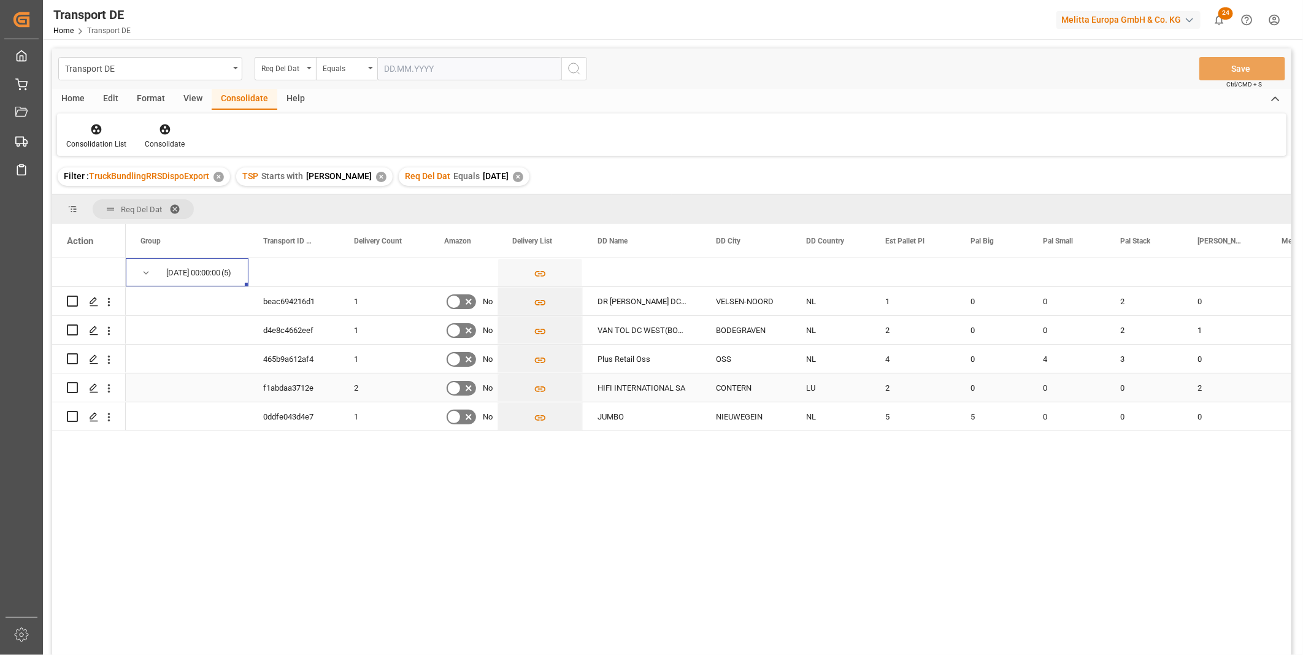
click at [65, 389] on div "Press SPACE to select this row." at bounding box center [89, 387] width 74 height 28
click at [71, 386] on input "Press Space to toggle row selection (unchecked)" at bounding box center [72, 387] width 11 height 11
checkbox input "true"
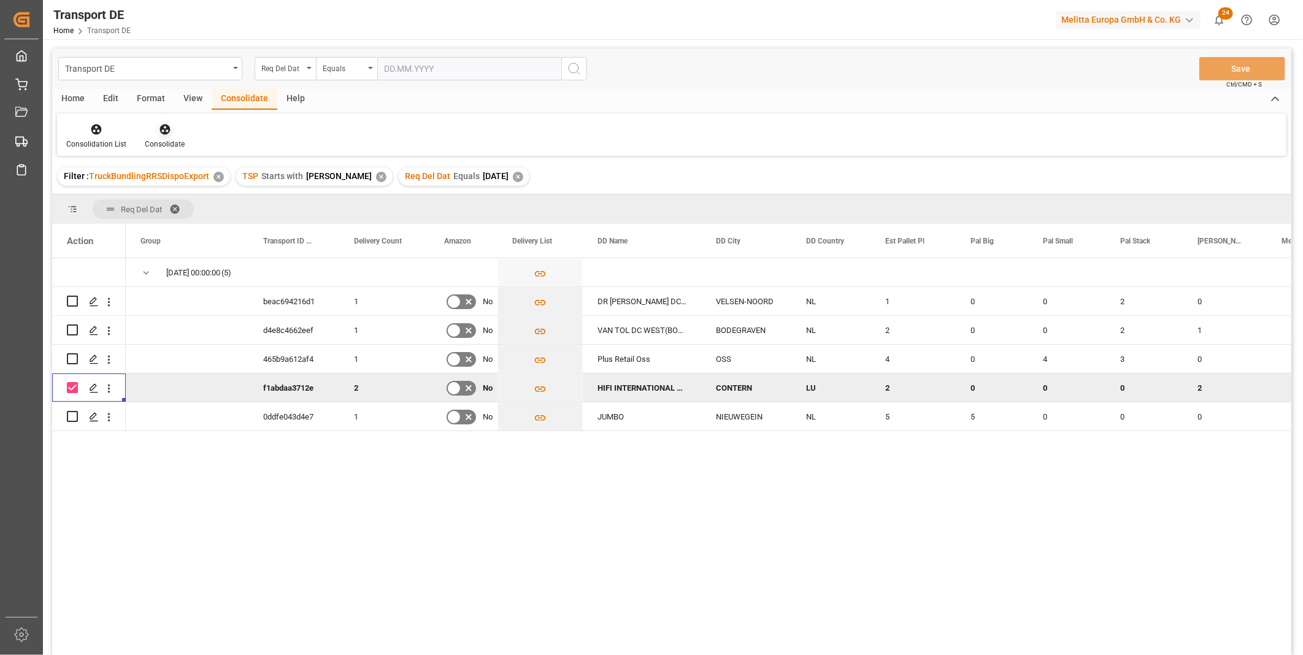
click at [182, 137] on div "Consolidate" at bounding box center [165, 136] width 58 height 27
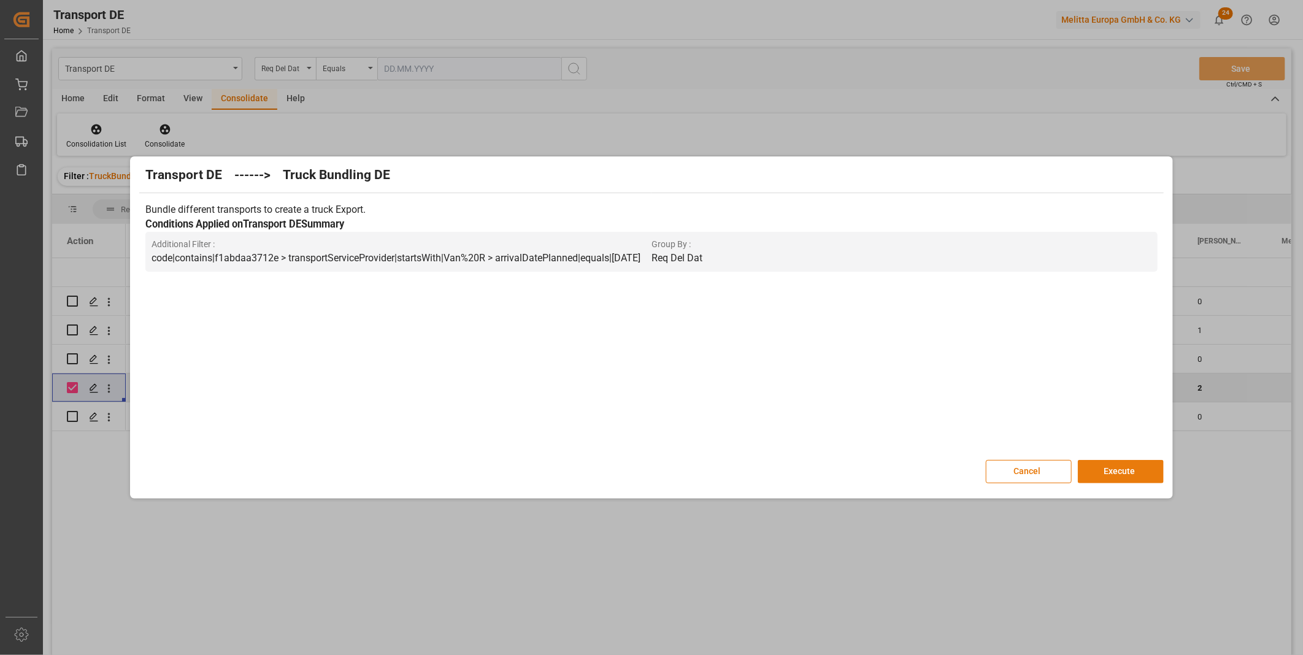
click at [1124, 463] on button "Execute" at bounding box center [1120, 471] width 86 height 23
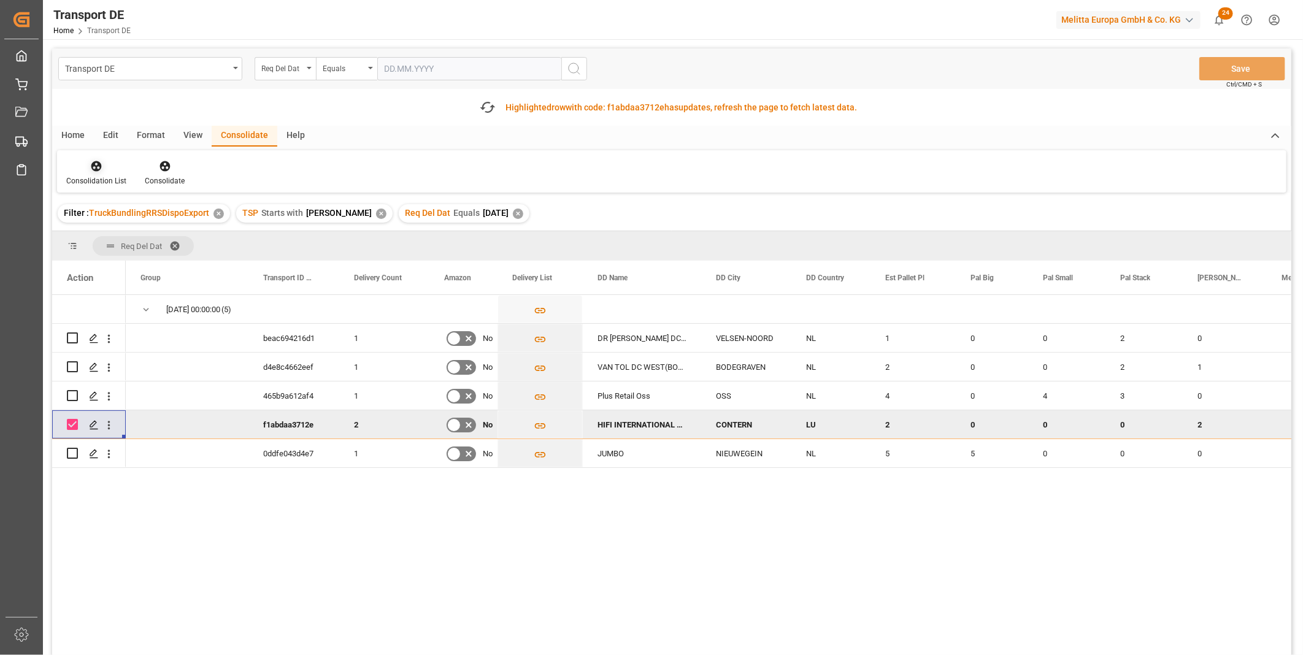
click at [97, 167] on icon at bounding box center [96, 166] width 12 height 12
click at [132, 252] on div "Transport DE Req Del Dat Equals Save Ctrl/CMD + S Fetch latest updates Highligh…" at bounding box center [671, 386] width 1239 height 676
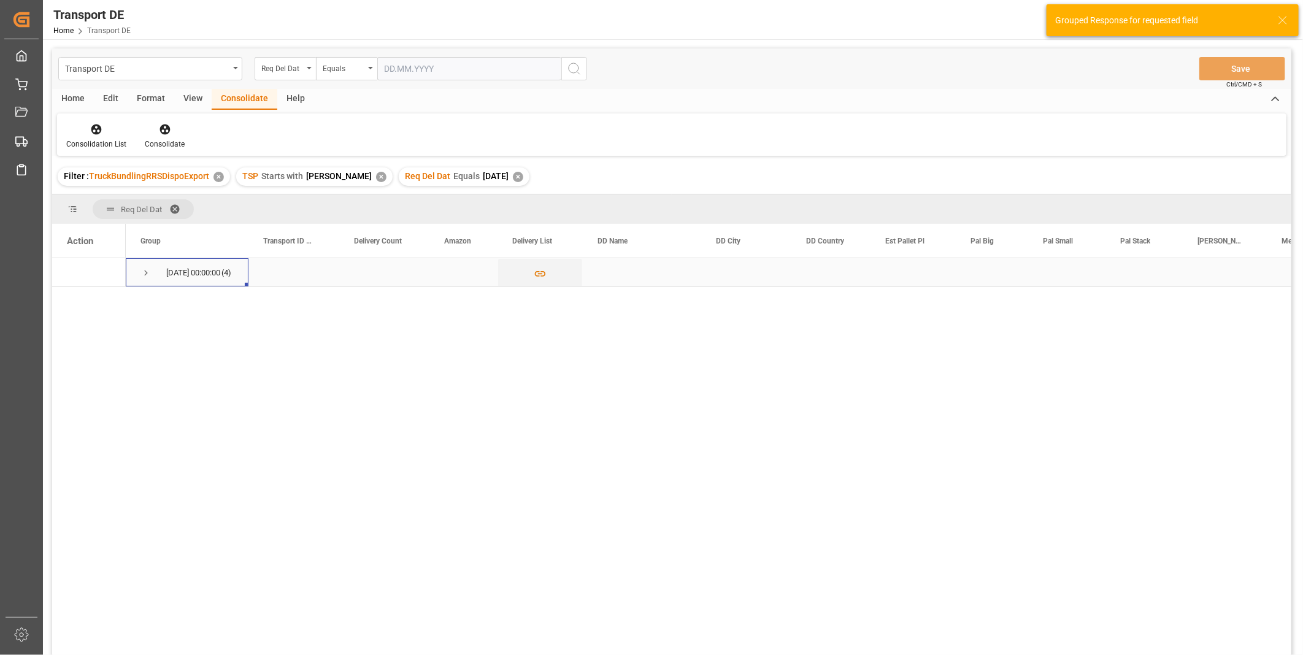
click at [145, 272] on span "Press SPACE to select this row." at bounding box center [145, 272] width 11 height 11
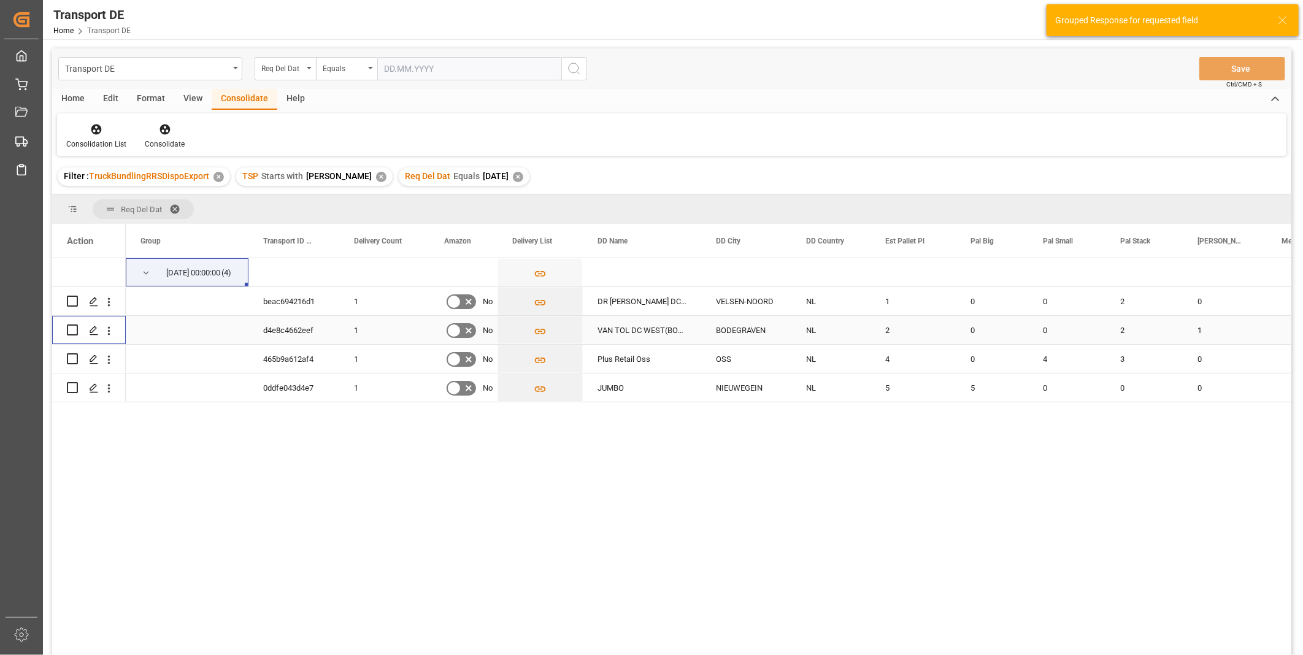
click at [75, 329] on input "Press Space to toggle row selection (unchecked)" at bounding box center [72, 329] width 11 height 11
checkbox input "true"
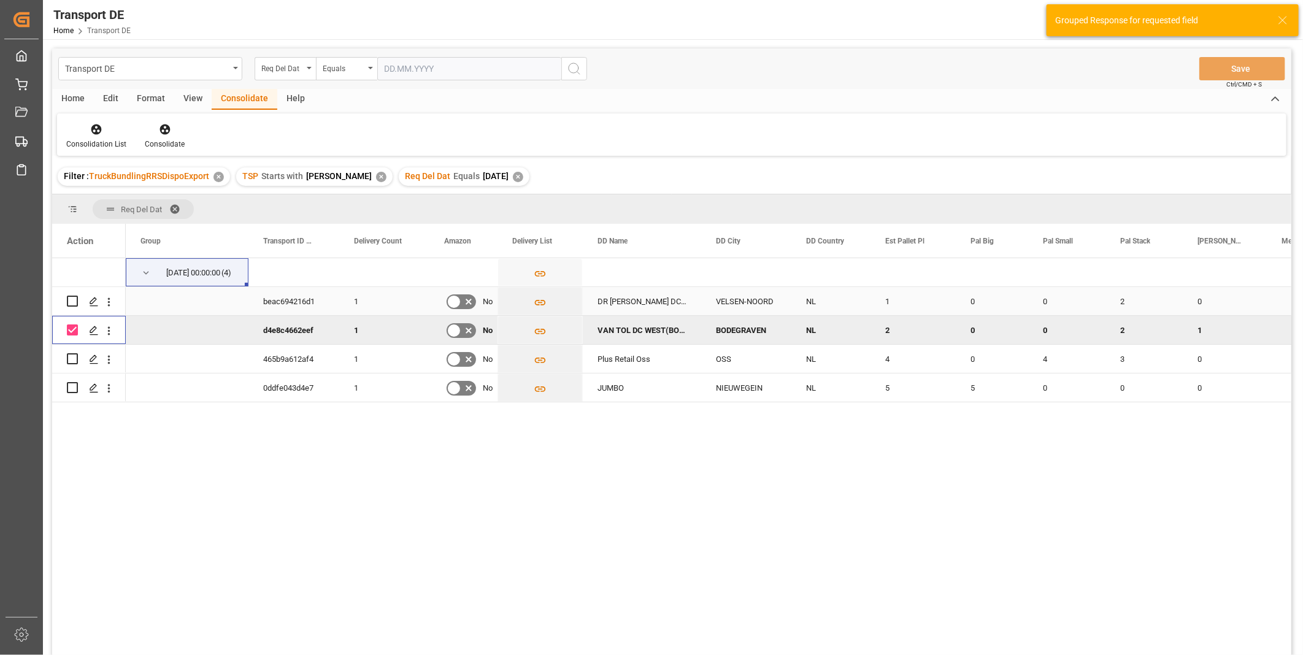
click at [76, 304] on input "Press Space to toggle row selection (unchecked)" at bounding box center [72, 301] width 11 height 11
checkbox input "true"
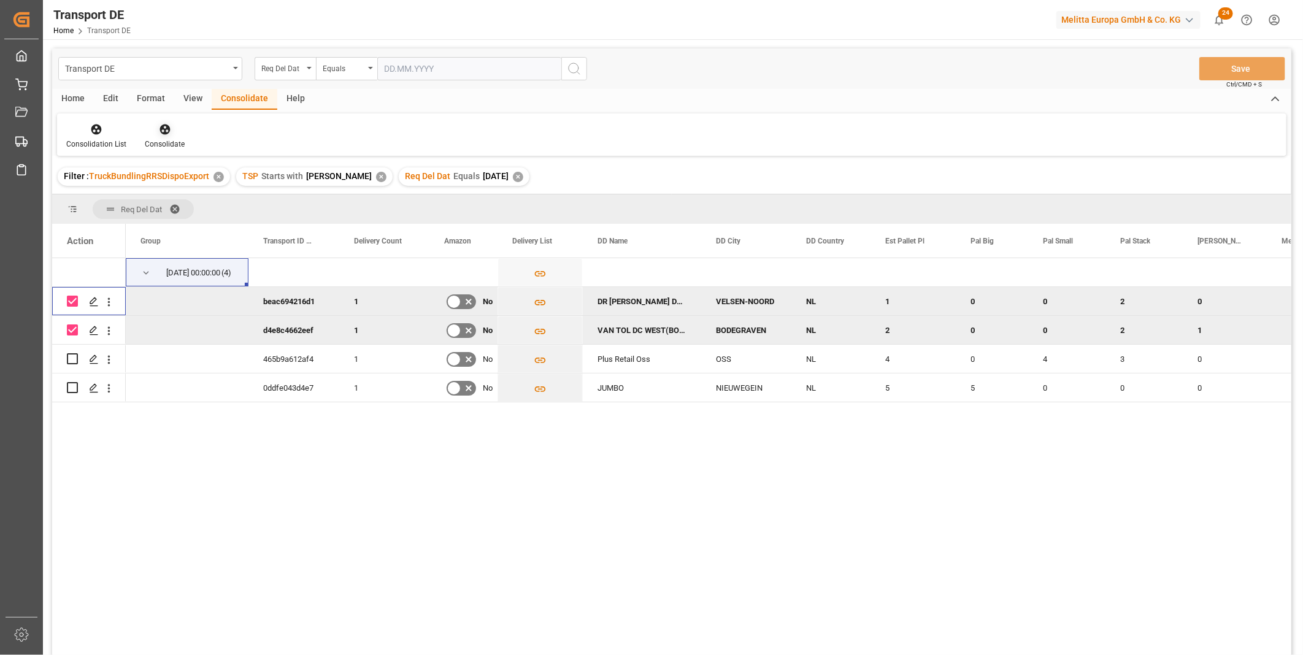
click at [174, 132] on div at bounding box center [165, 129] width 40 height 13
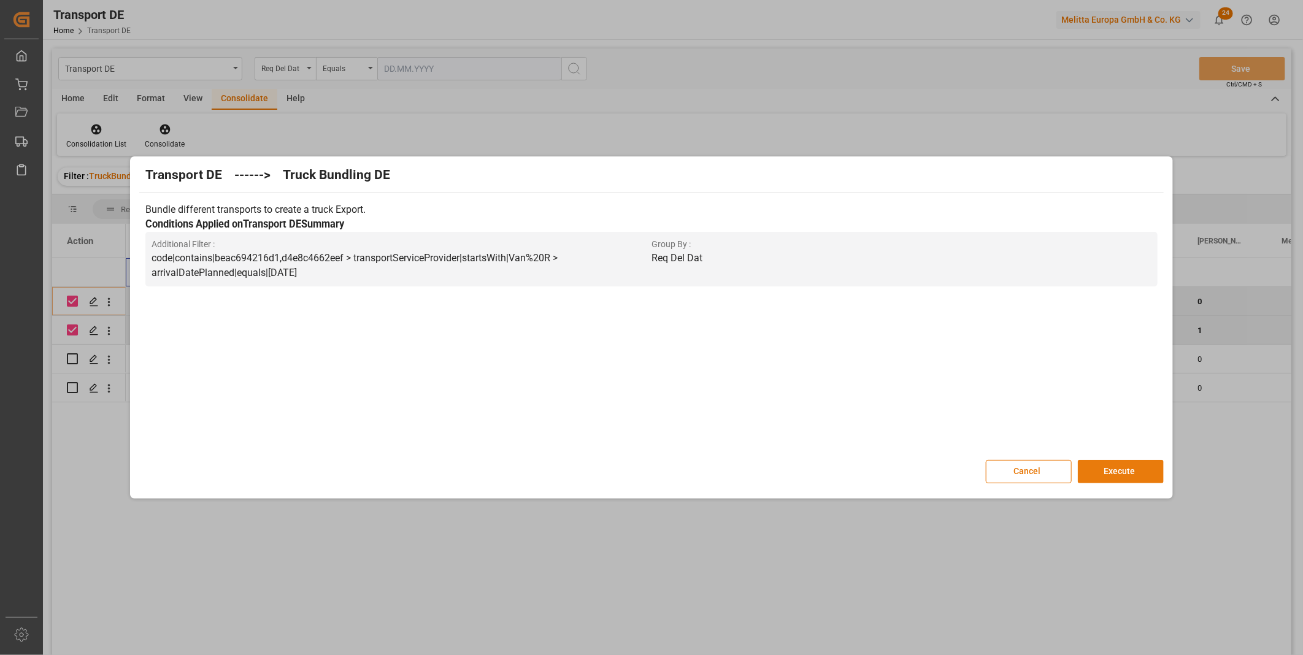
click at [1113, 464] on button "Execute" at bounding box center [1120, 471] width 86 height 23
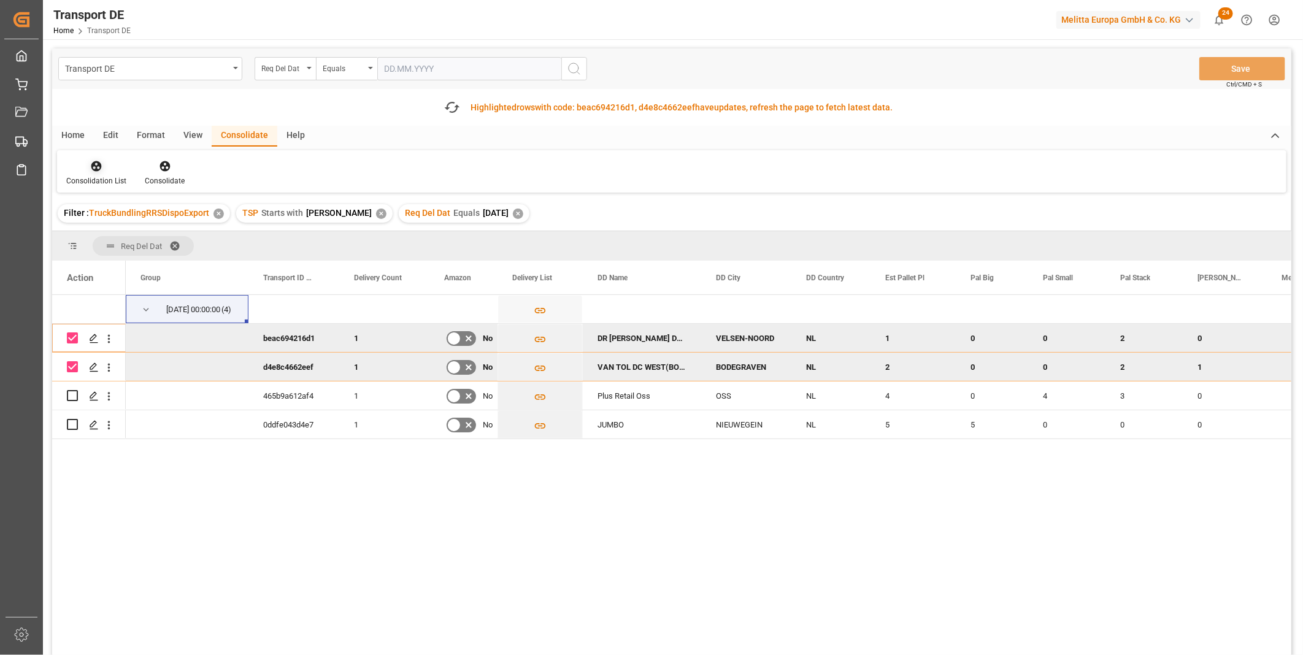
click at [99, 172] on icon at bounding box center [96, 166] width 12 height 12
click at [133, 255] on div "Transport DE Req Del Dat Equals Save Ctrl/CMD + S Fetch latest updates Highligh…" at bounding box center [671, 386] width 1239 height 676
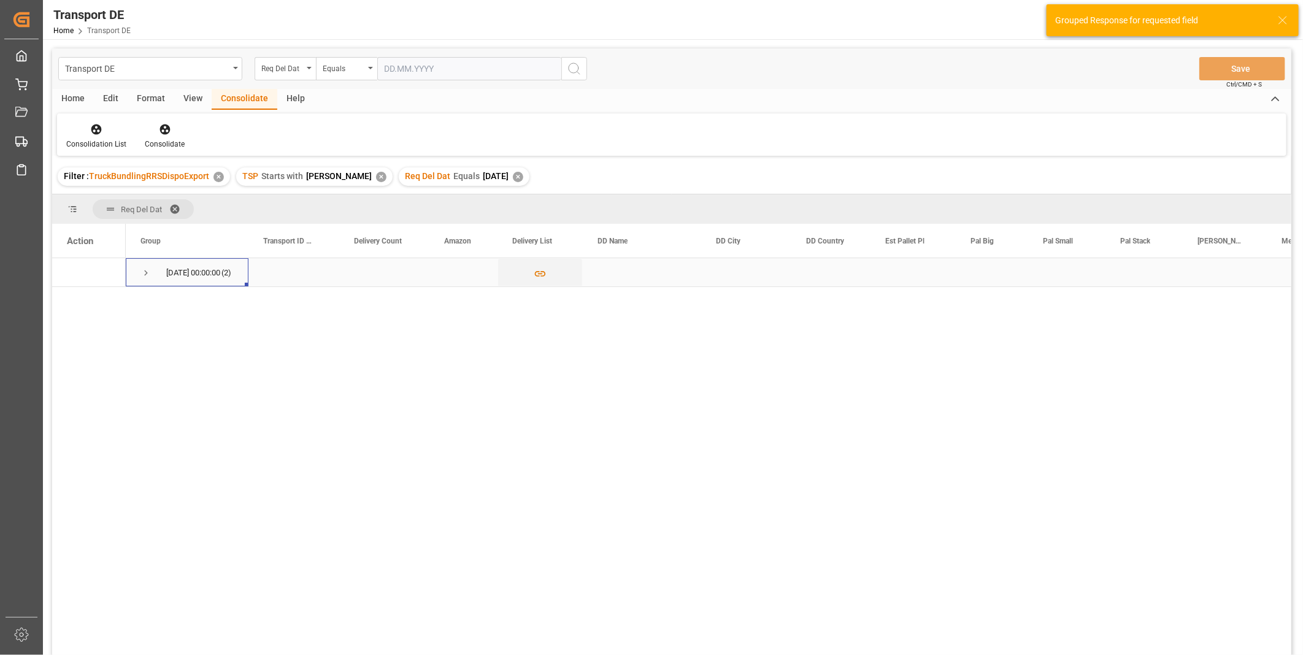
click at [134, 267] on div "13.10.2025 00:00:00 (2)" at bounding box center [187, 272] width 123 height 28
click at [143, 270] on span "Press SPACE to select this row." at bounding box center [145, 272] width 11 height 11
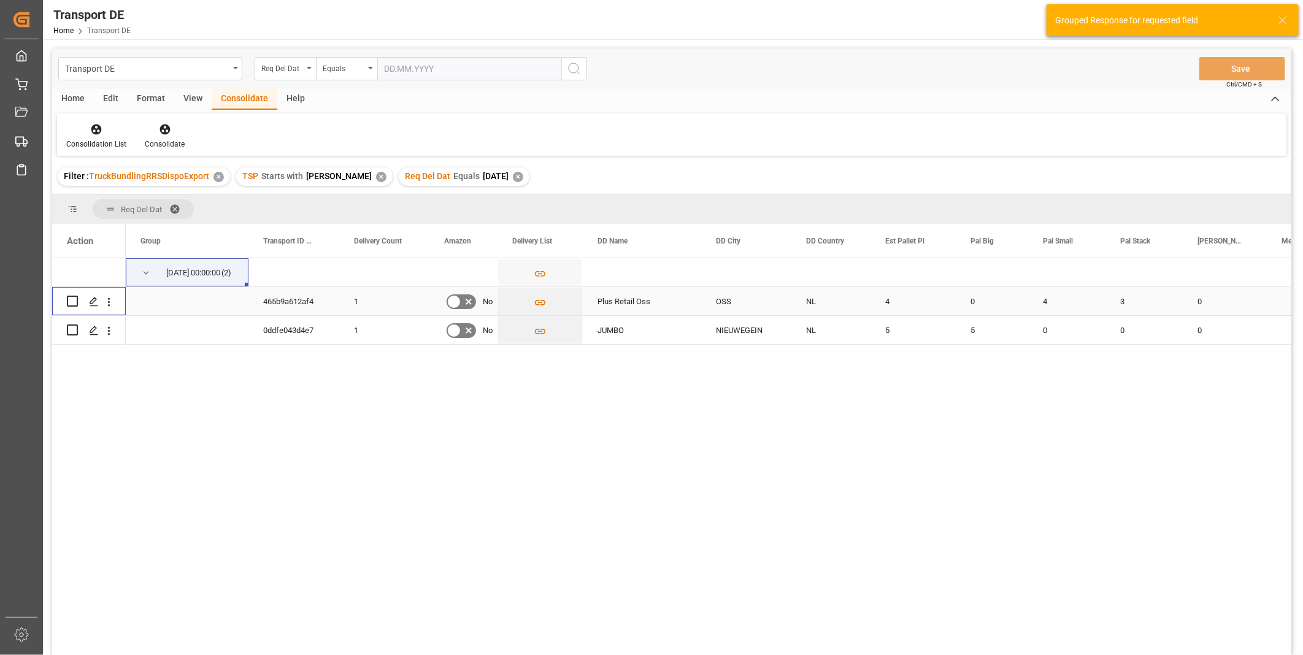
click at [72, 303] on input "Press Space to toggle row selection (unchecked)" at bounding box center [72, 301] width 11 height 11
checkbox input "true"
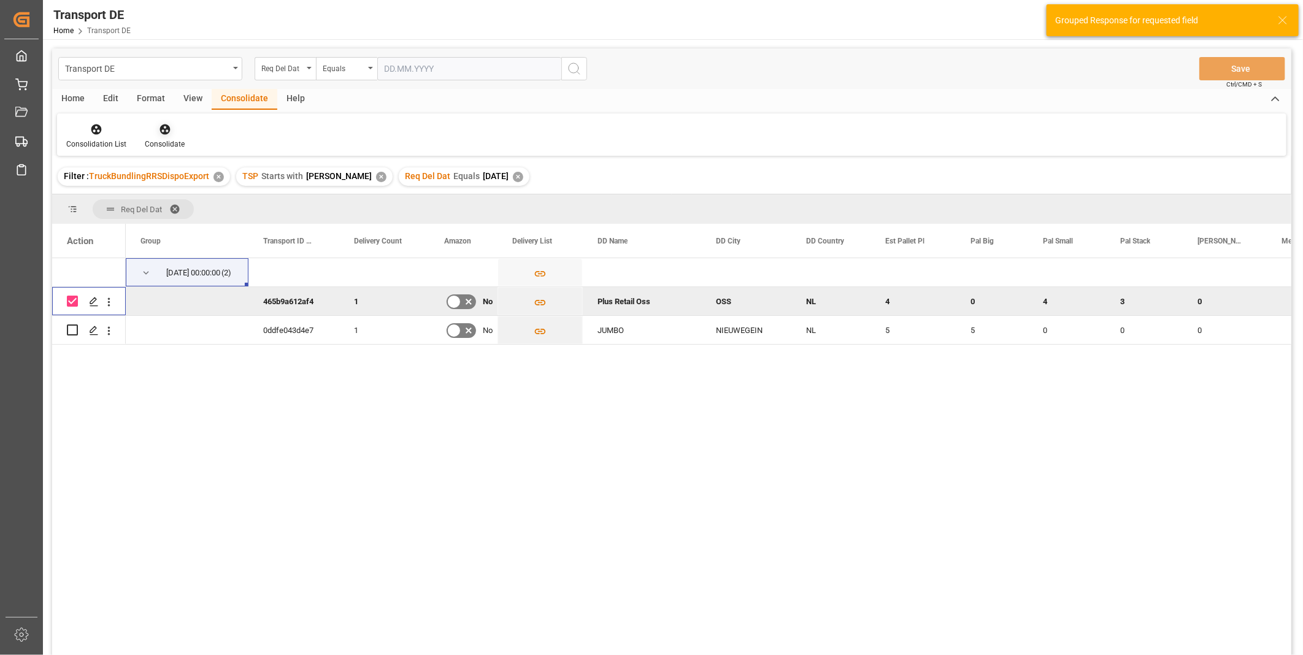
click at [156, 123] on div at bounding box center [165, 129] width 40 height 13
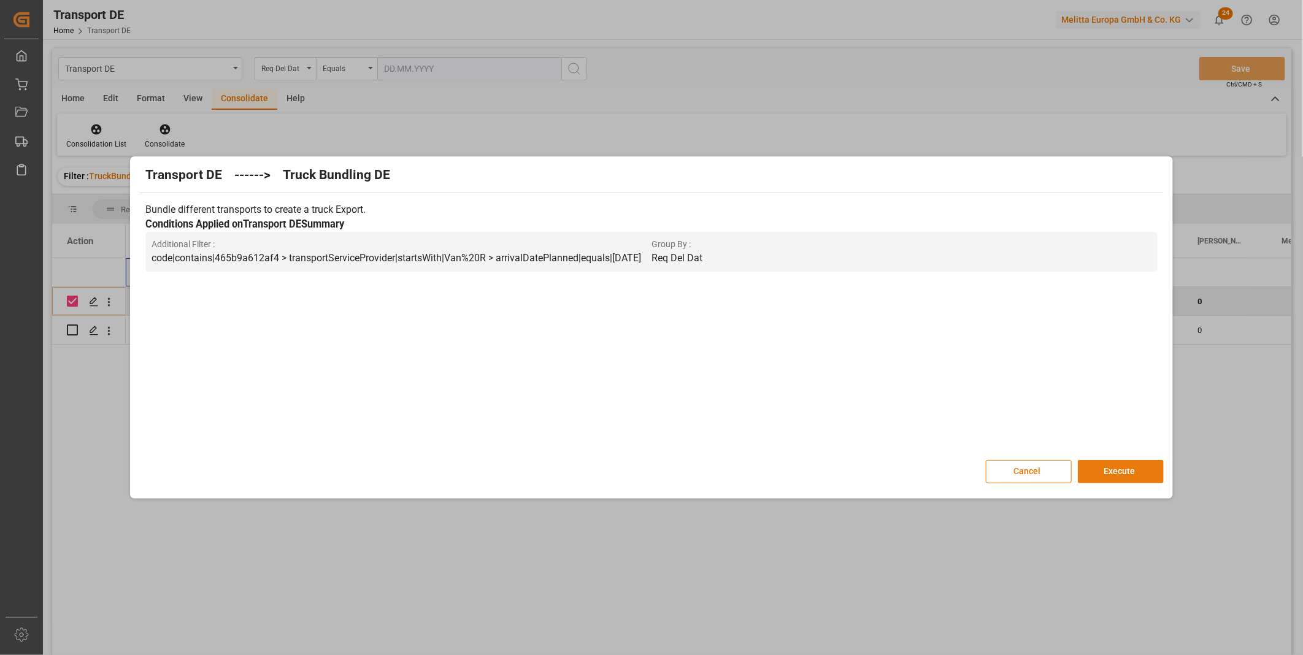
click at [1093, 467] on button "Execute" at bounding box center [1120, 471] width 86 height 23
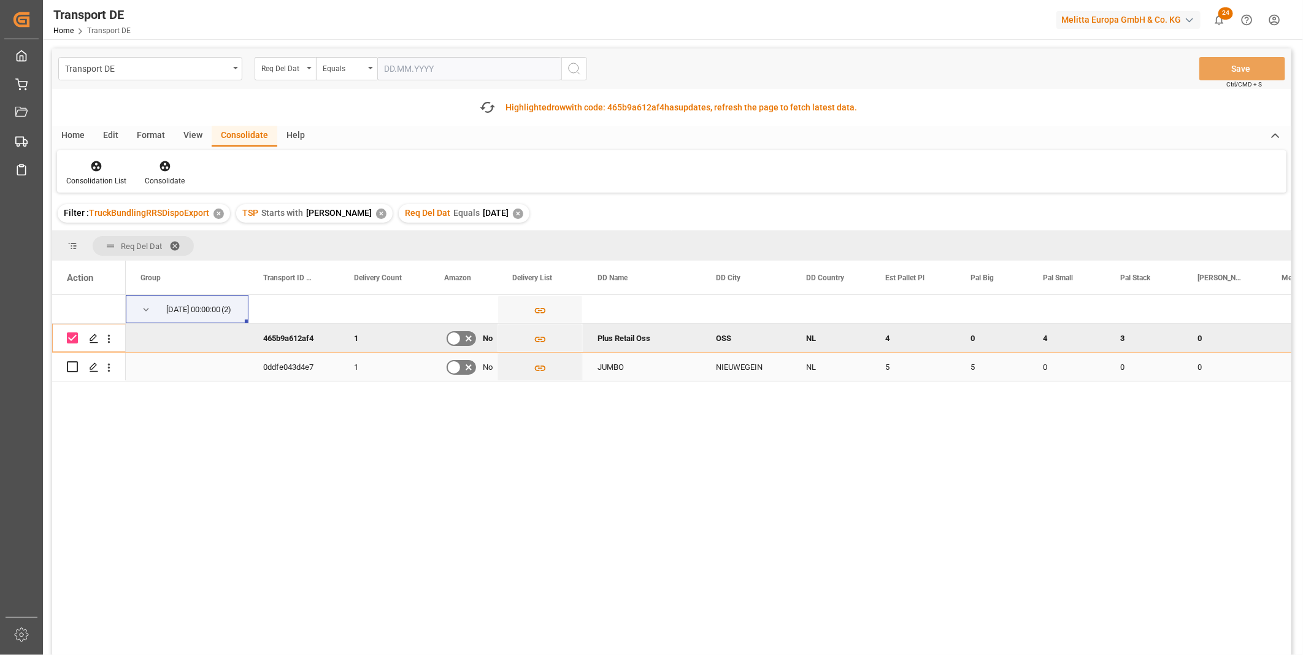
click at [74, 373] on div "Press SPACE to select this row." at bounding box center [72, 367] width 11 height 28
click at [74, 364] on input "Press Space to toggle row selection (unchecked)" at bounding box center [72, 366] width 11 height 11
checkbox input "true"
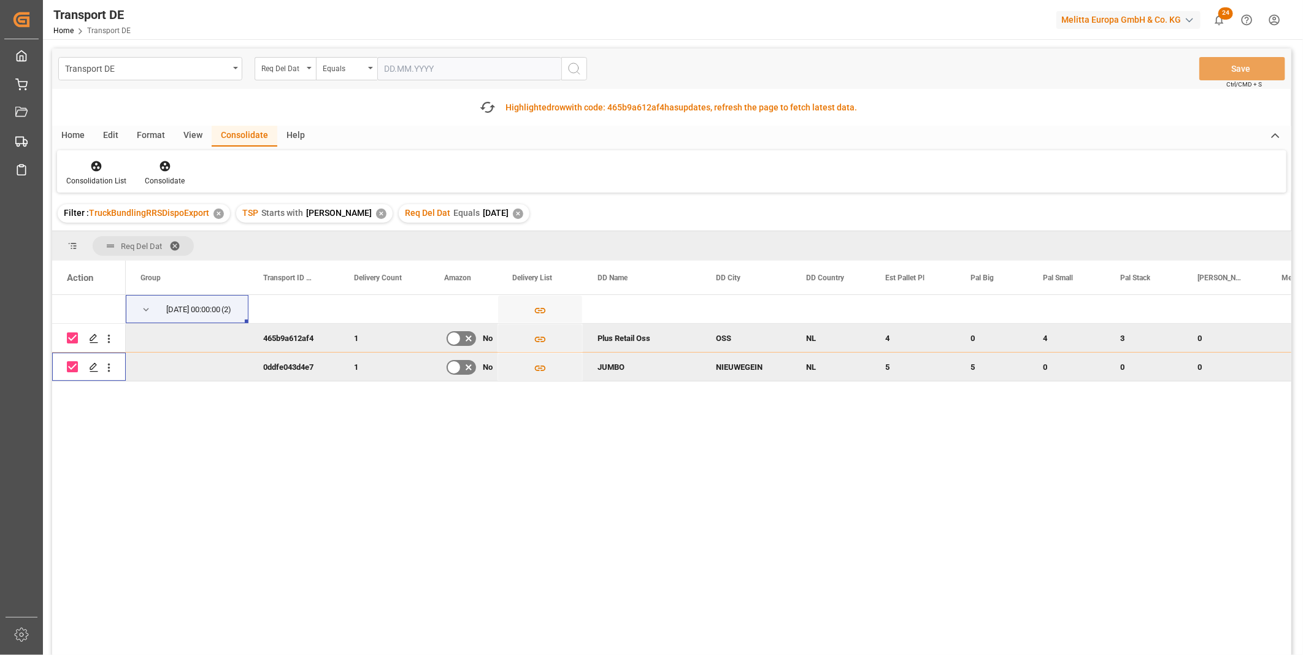
click at [68, 335] on input "Press Space to toggle row selection (checked)" at bounding box center [72, 337] width 11 height 11
checkbox input "false"
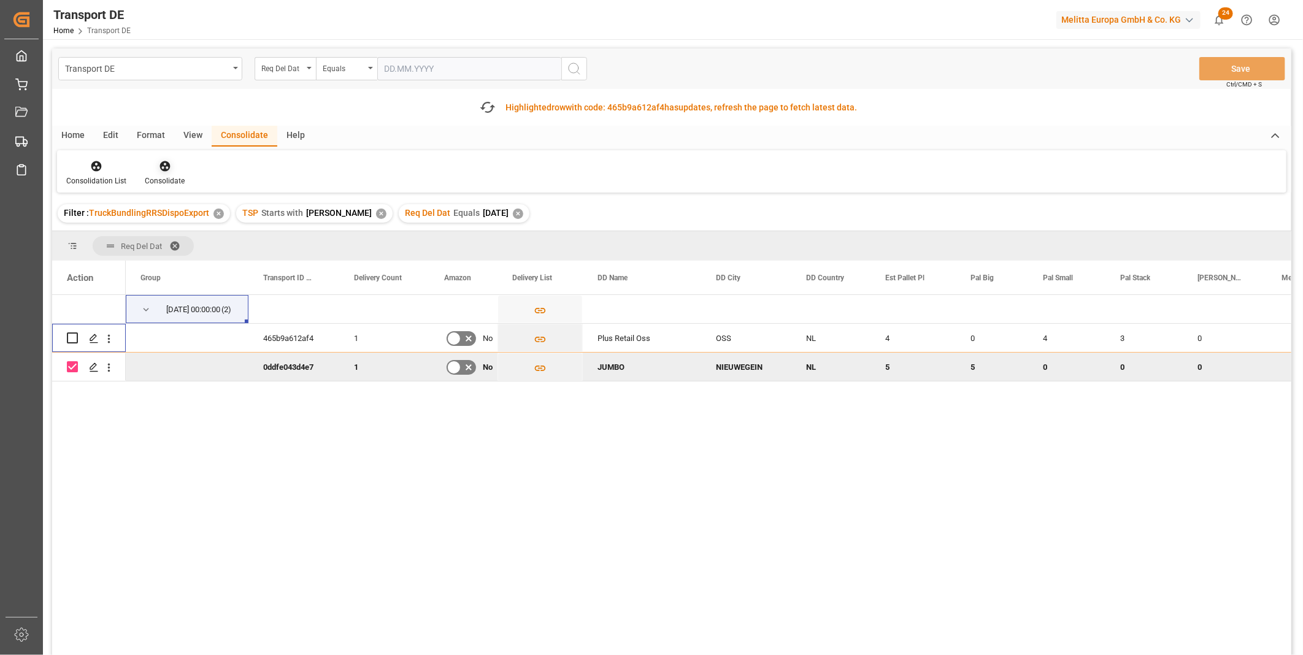
click at [183, 172] on div "Consolidate" at bounding box center [165, 172] width 58 height 27
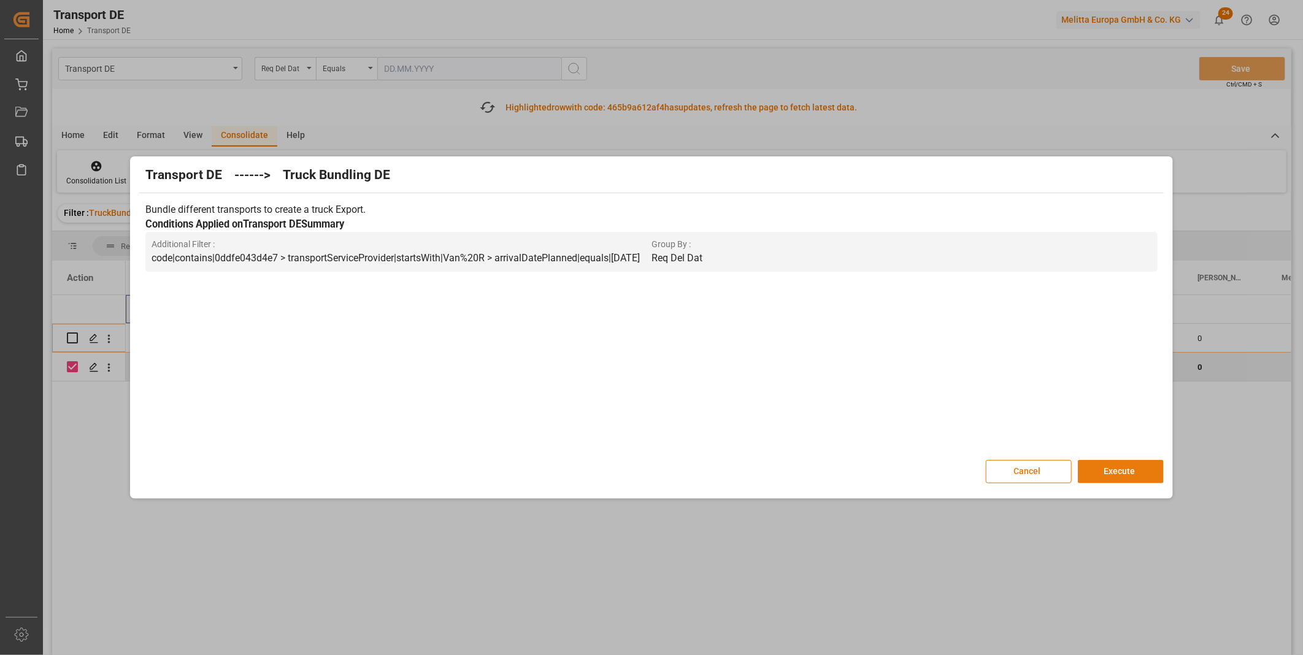
click at [1120, 469] on button "Execute" at bounding box center [1120, 471] width 86 height 23
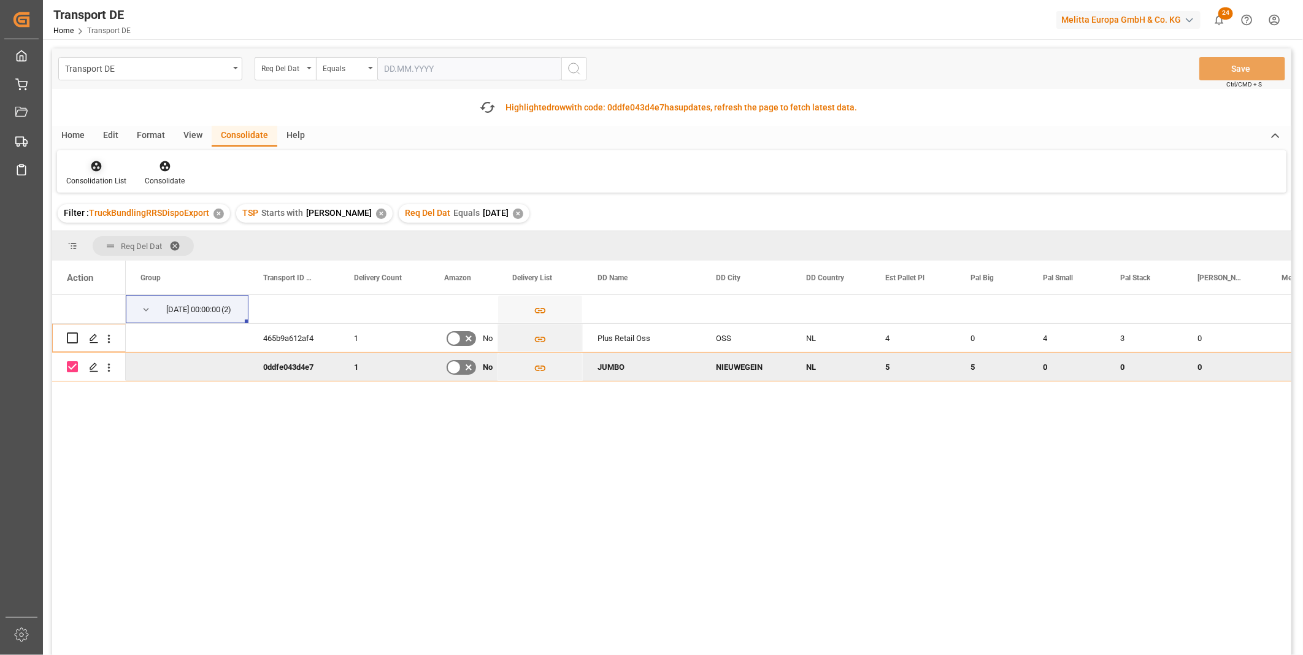
click at [92, 170] on icon at bounding box center [96, 166] width 12 height 12
click at [150, 254] on div "Transport DE Req Del Dat Equals Save Ctrl/CMD + S Fetch latest updates Highligh…" at bounding box center [671, 386] width 1239 height 676
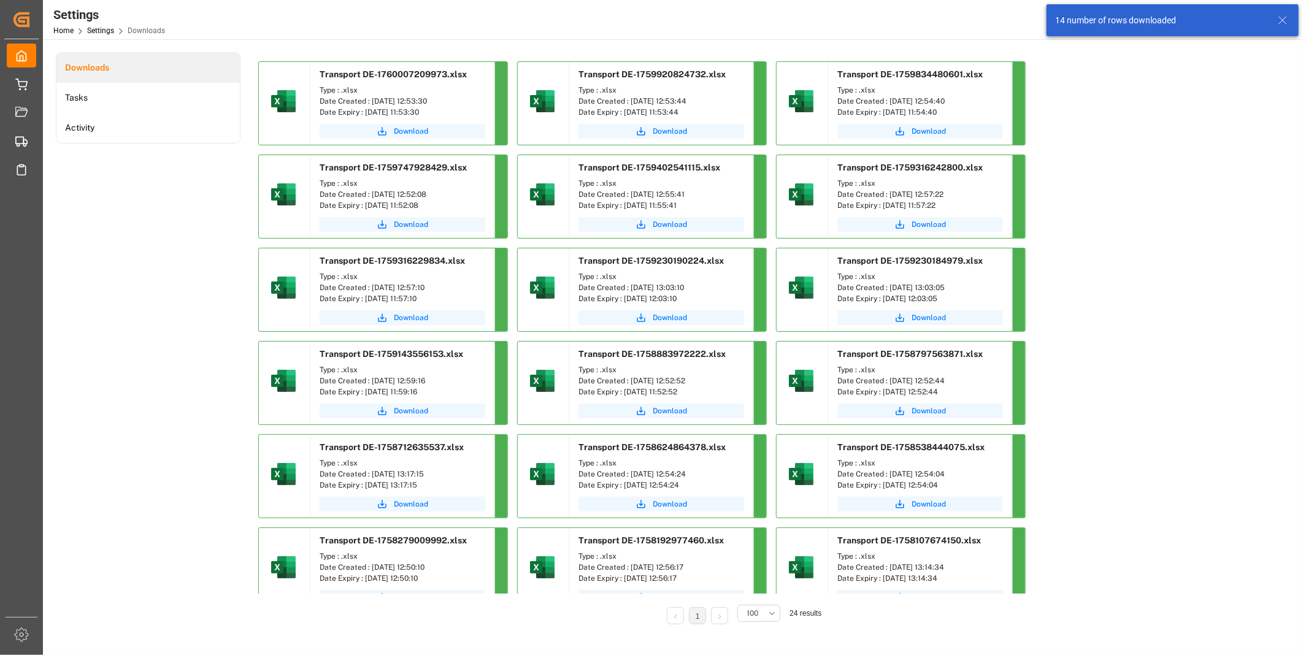
drag, startPoint x: 1170, startPoint y: 226, endPoint x: 1166, endPoint y: 235, distance: 10.7
click at [1166, 235] on div "Transport DE-1760007209973.xlsx Type : .xlsx Date Created : [DATE] 12:53:30 Dat…" at bounding box center [741, 434] width 966 height 746
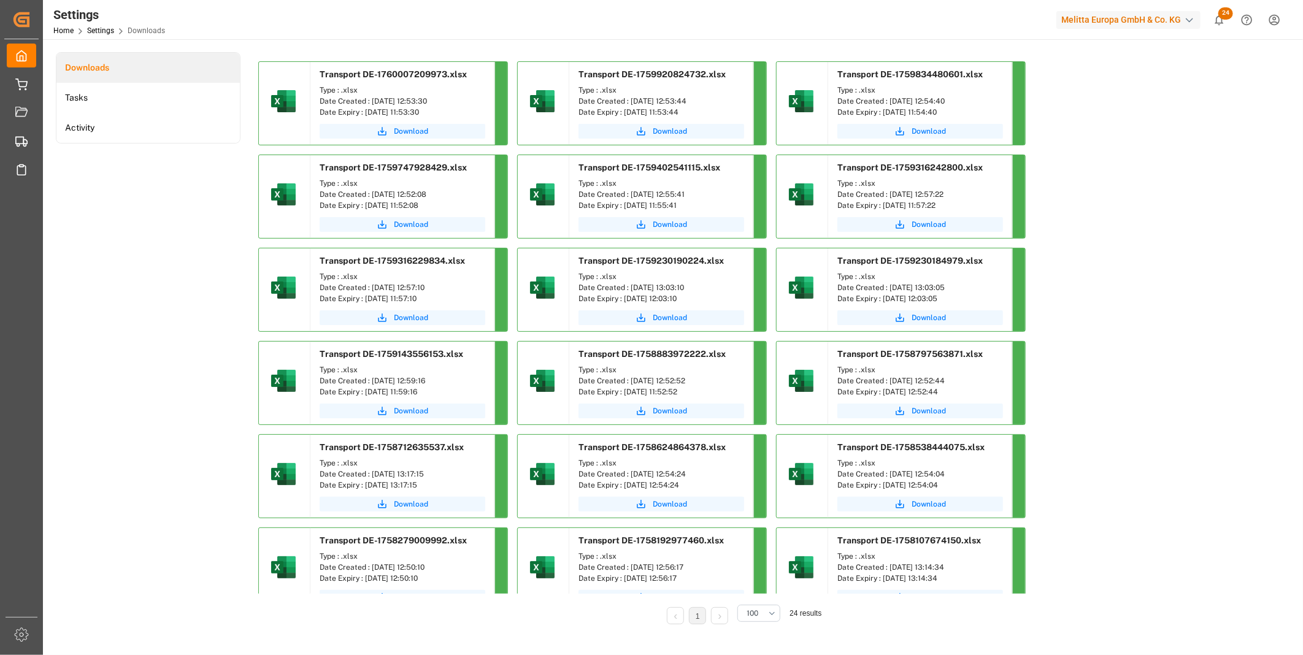
click at [359, 121] on div "Download" at bounding box center [402, 133] width 184 height 24
click at [369, 128] on button "Download" at bounding box center [402, 131] width 166 height 15
